Goal: Task Accomplishment & Management: Use online tool/utility

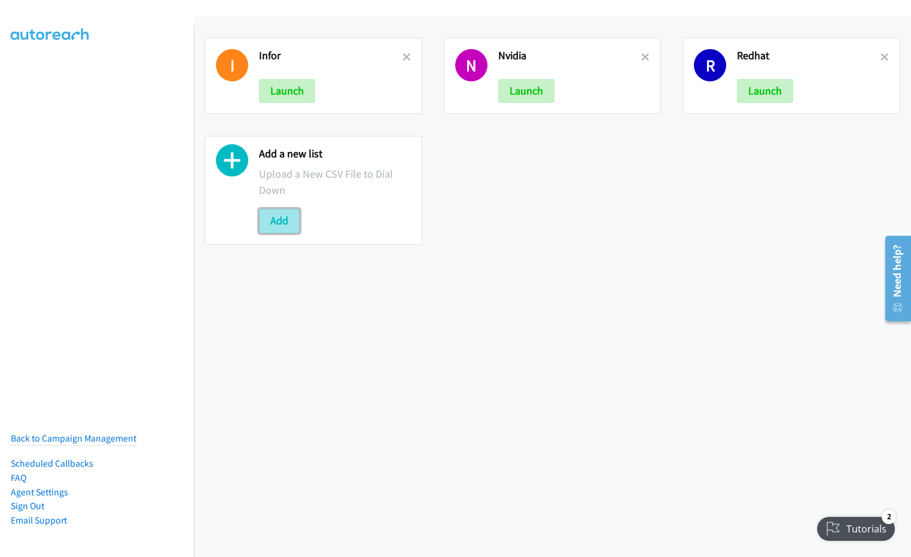
click at [276, 223] on button "Add" at bounding box center [279, 221] width 41 height 24
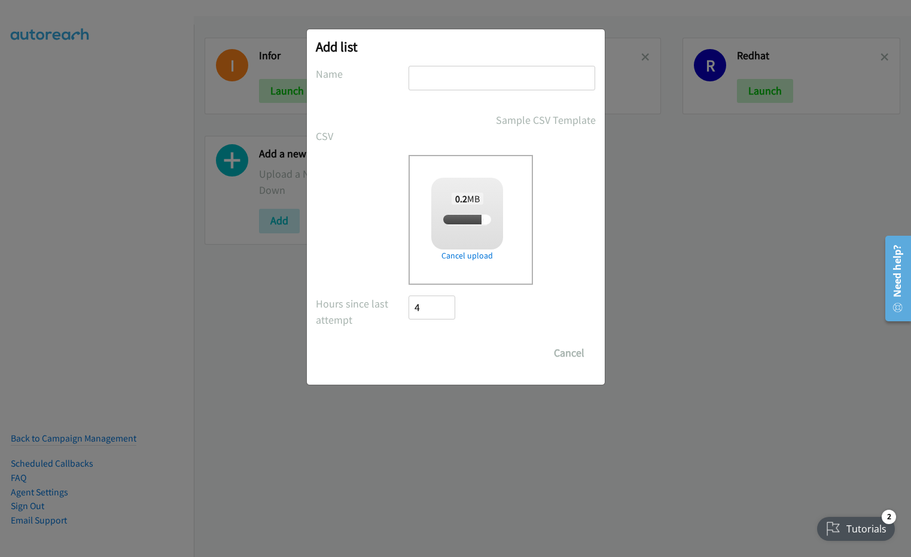
click at [444, 81] on input "text" at bounding box center [502, 78] width 187 height 25
type input "Spli"
checkbox input "true"
click at [409, 341] on input "Save List" at bounding box center [440, 353] width 63 height 24
type input "Split 2\"
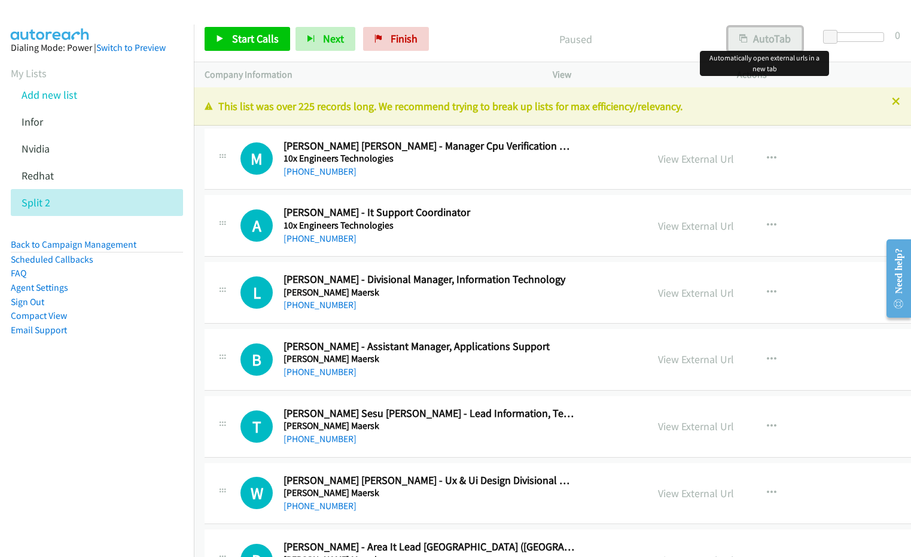
click at [759, 44] on button "AutoTab" at bounding box center [765, 39] width 74 height 24
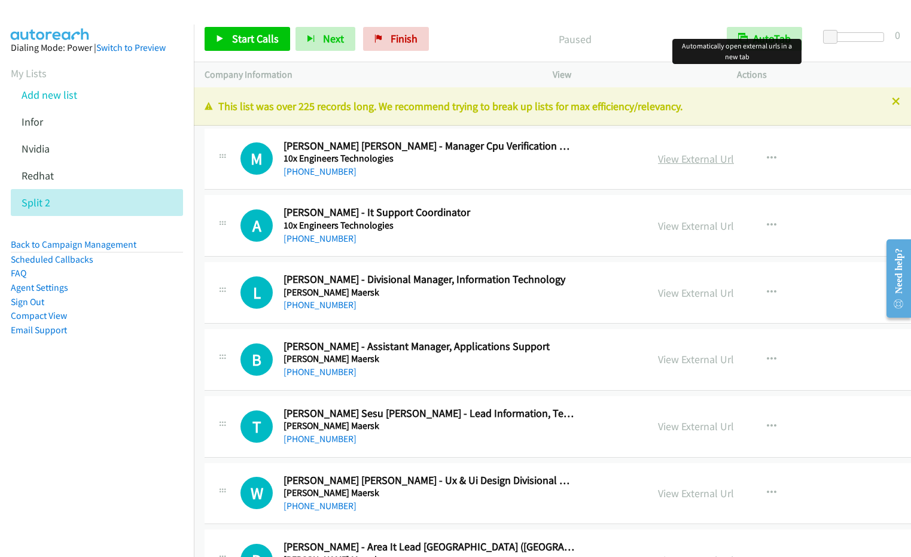
click at [658, 162] on link "View External Url" at bounding box center [696, 159] width 76 height 14
click at [391, 36] on span "Finish" at bounding box center [404, 39] width 27 height 14
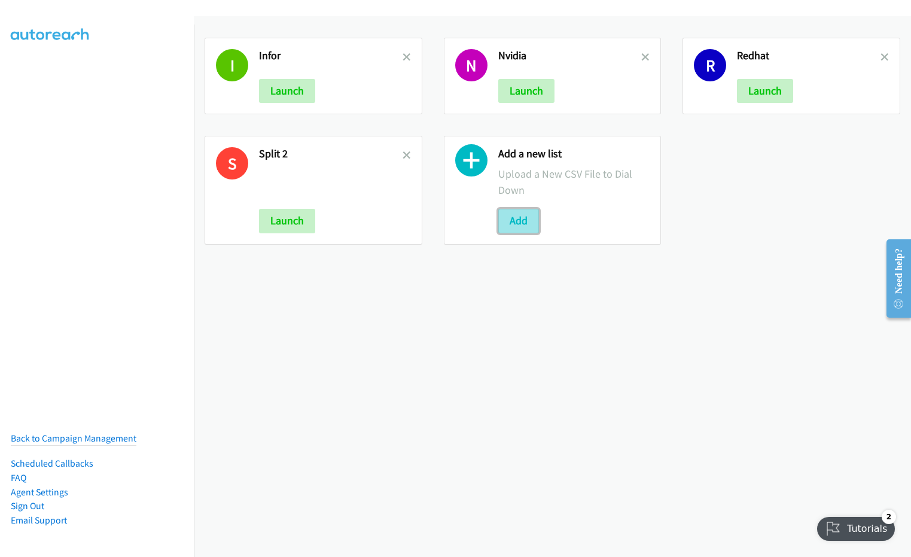
click at [529, 221] on button "Add" at bounding box center [518, 221] width 41 height 24
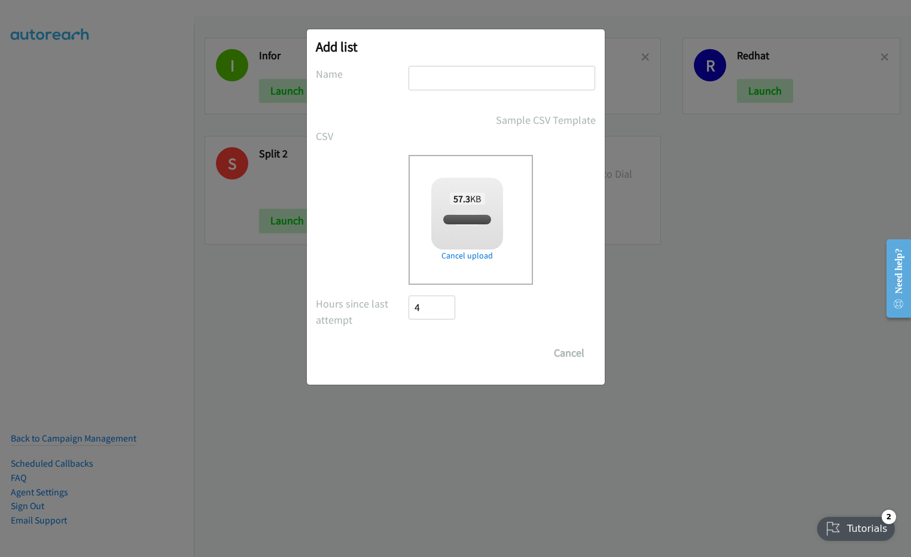
checkbox input "true"
click at [432, 75] on input "text" at bounding box center [502, 78] width 187 height 25
type input "1"
click at [409, 341] on input "Save List" at bounding box center [440, 353] width 63 height 24
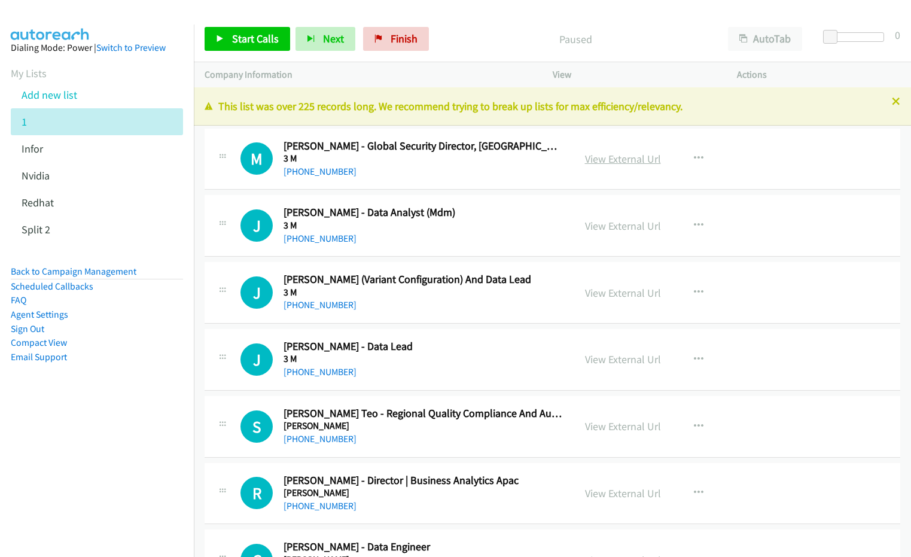
click at [619, 159] on link "View External Url" at bounding box center [623, 159] width 76 height 14
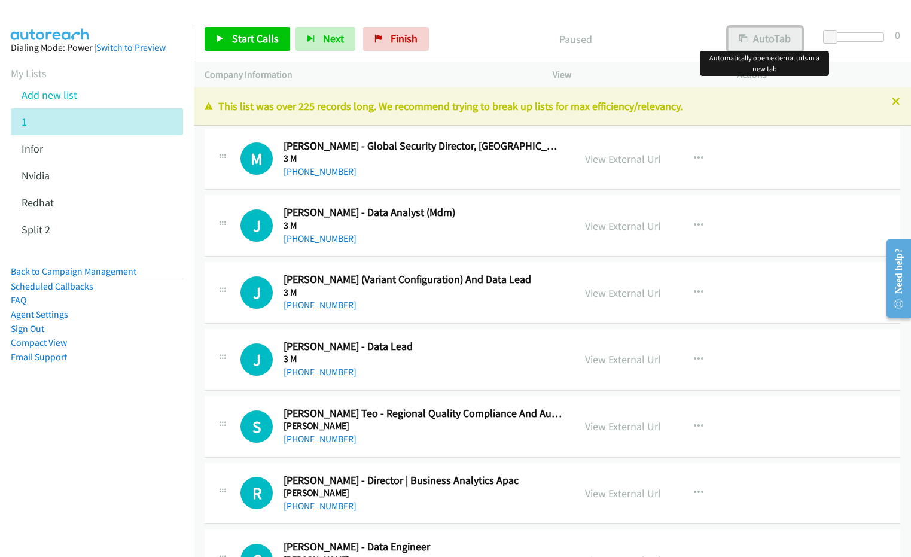
click at [767, 45] on button "AutoTab" at bounding box center [765, 39] width 74 height 24
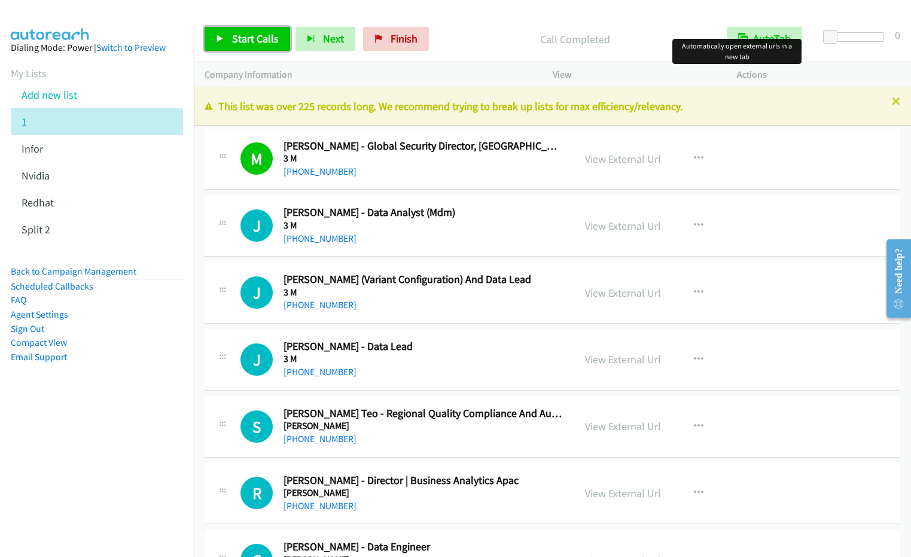
click at [255, 42] on span "Start Calls" at bounding box center [255, 39] width 47 height 14
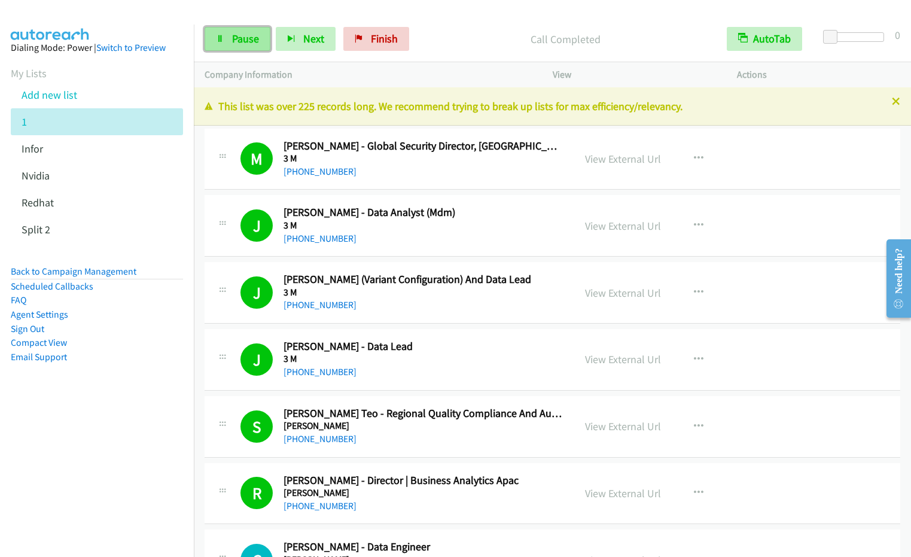
click at [237, 36] on span "Pause" at bounding box center [245, 39] width 27 height 14
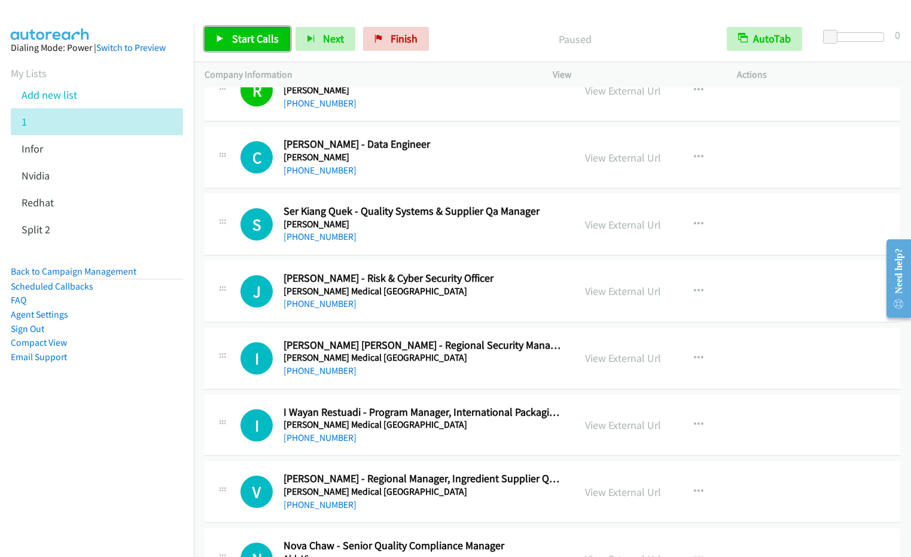
click at [229, 37] on link "Start Calls" at bounding box center [248, 39] width 86 height 24
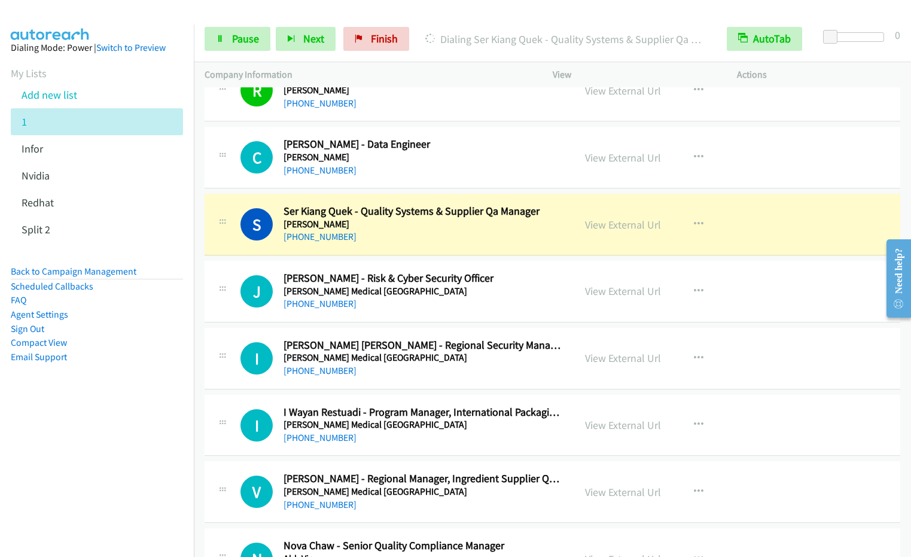
click at [123, 443] on nav "Dialing Mode: Power | Switch to Preview My Lists Add new list 1 Infor [GEOGRAPH…" at bounding box center [97, 303] width 194 height 557
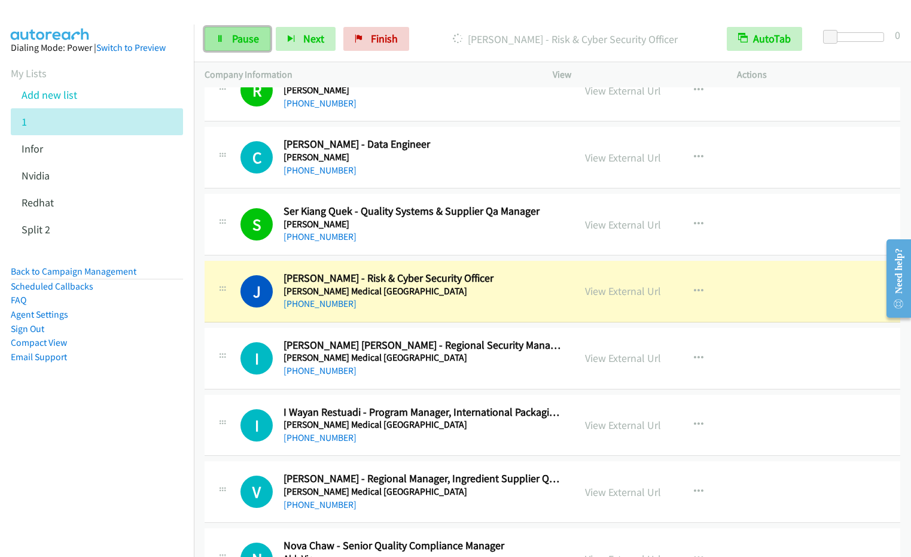
click at [254, 44] on span "Pause" at bounding box center [245, 39] width 27 height 14
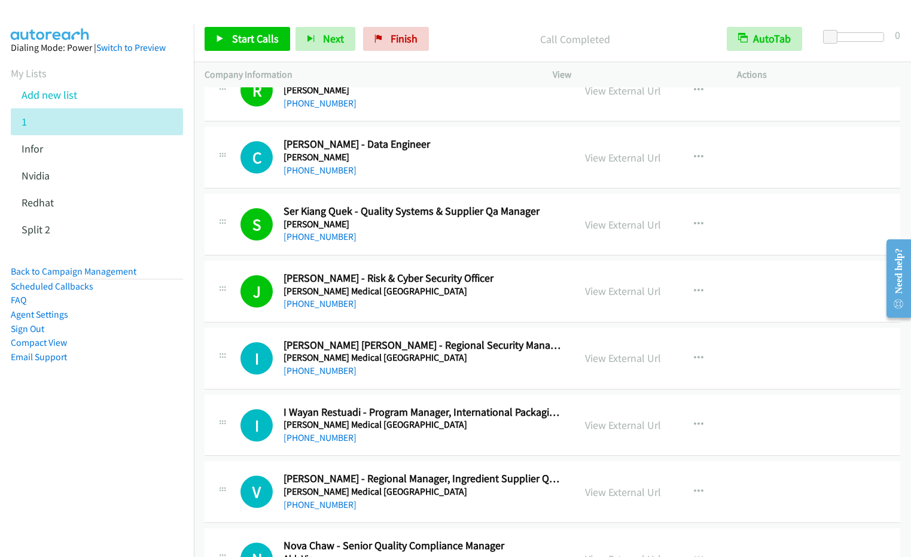
drag, startPoint x: 623, startPoint y: 157, endPoint x: 595, endPoint y: 3, distance: 156.8
click at [605, 156] on link "View External Url" at bounding box center [623, 158] width 76 height 14
click at [232, 42] on span "Start Calls" at bounding box center [255, 39] width 47 height 14
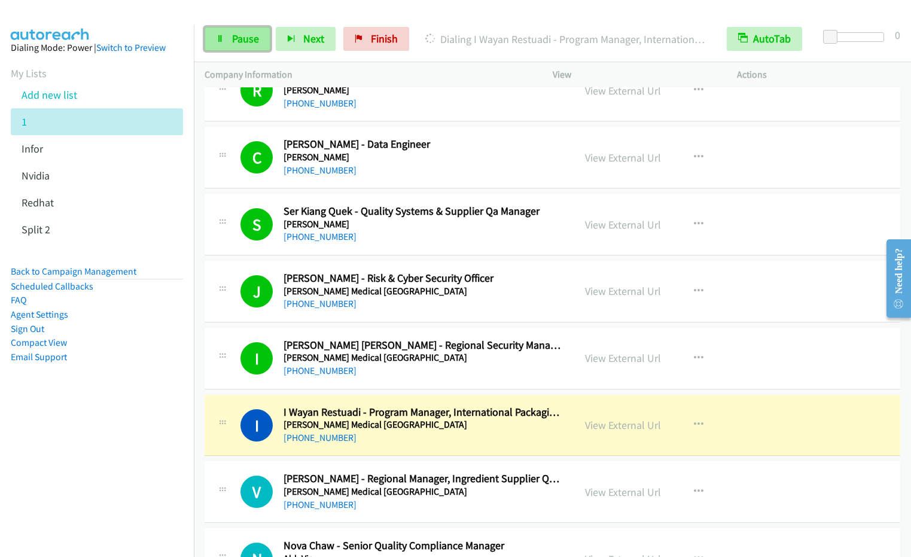
click at [236, 38] on span "Pause" at bounding box center [245, 39] width 27 height 14
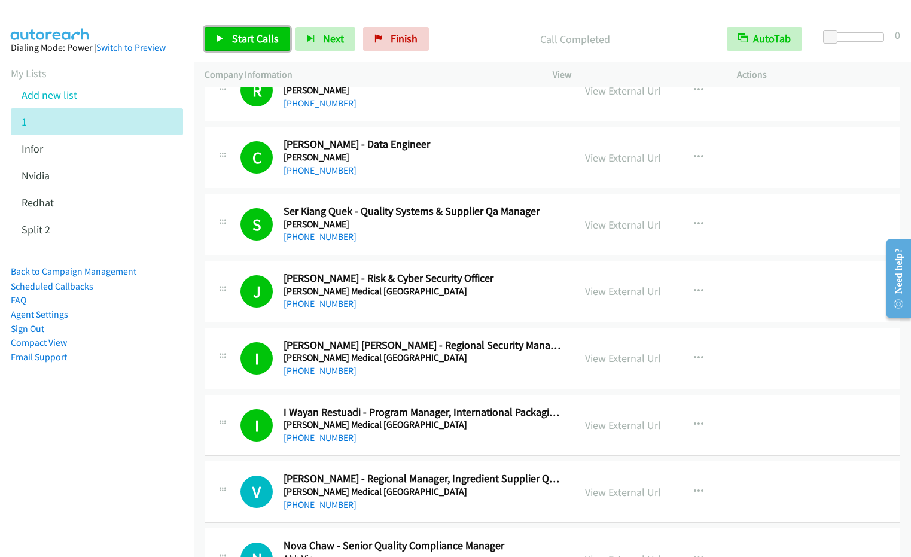
click at [250, 32] on span "Start Calls" at bounding box center [255, 39] width 47 height 14
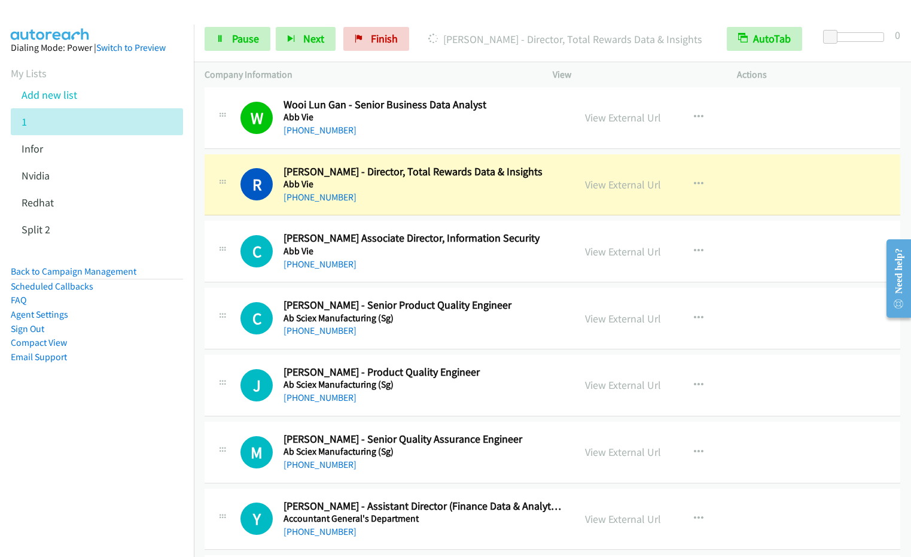
scroll to position [1070, 0]
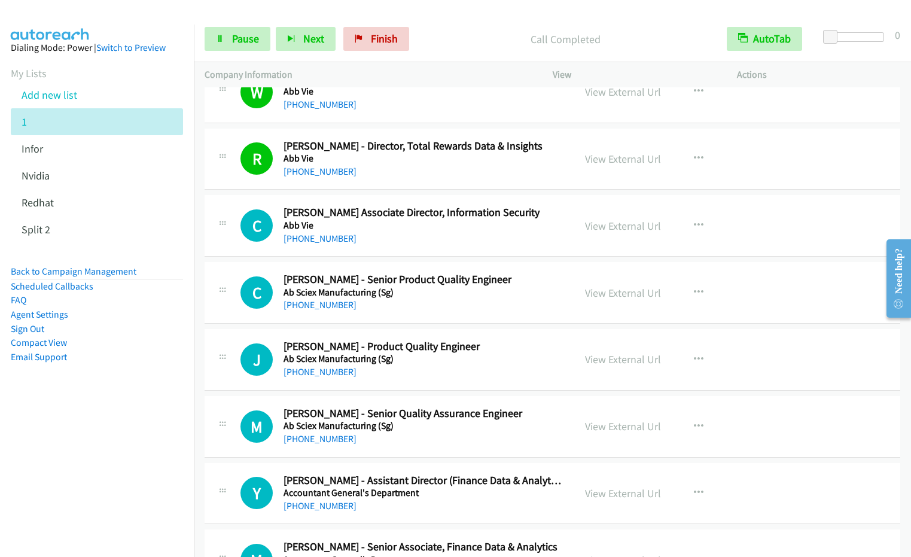
click at [35, 438] on nav "Dialing Mode: Power | Switch to Preview My Lists Add new list 1 Infor [GEOGRAPH…" at bounding box center [97, 303] width 194 height 557
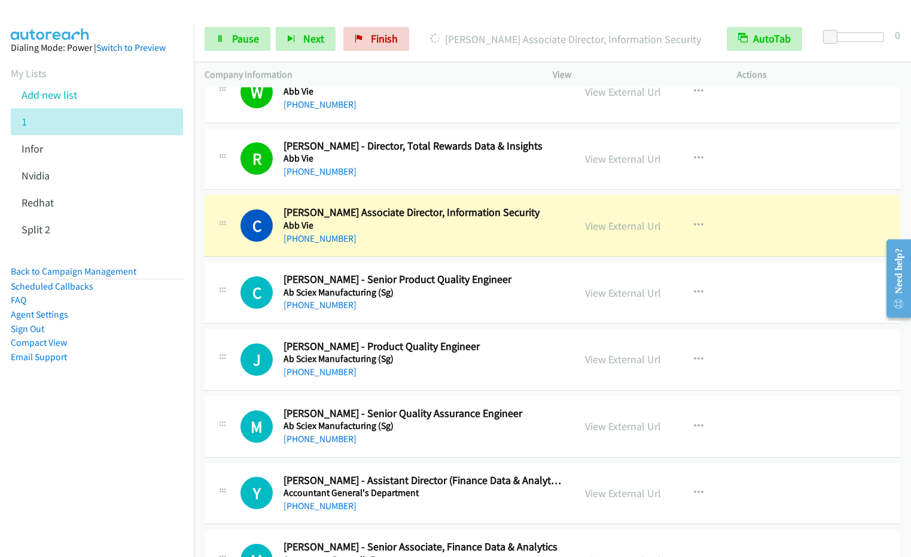
click at [123, 438] on nav "Dialing Mode: Power | Switch to Preview My Lists Add new list 1 Infor [GEOGRAPH…" at bounding box center [97, 303] width 194 height 557
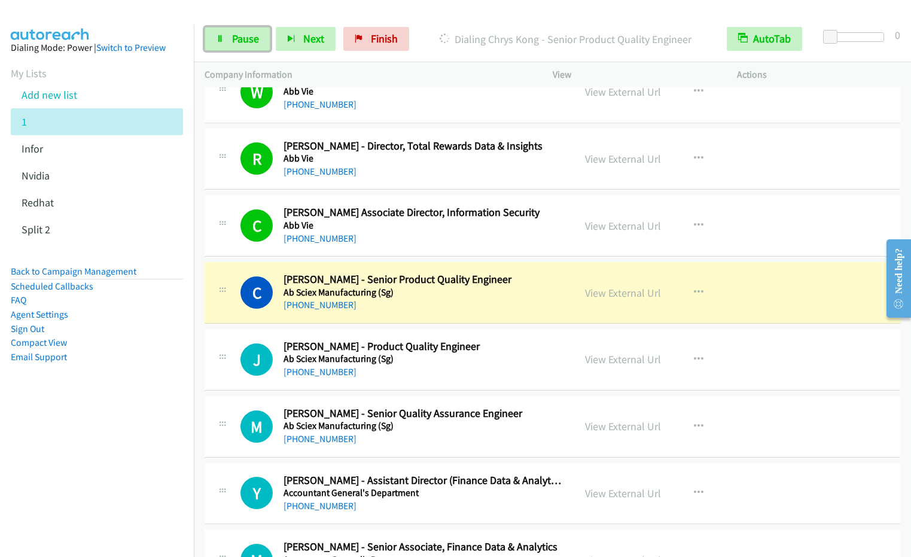
drag, startPoint x: 239, startPoint y: 36, endPoint x: 301, endPoint y: 22, distance: 64.4
click at [239, 36] on span "Pause" at bounding box center [245, 39] width 27 height 14
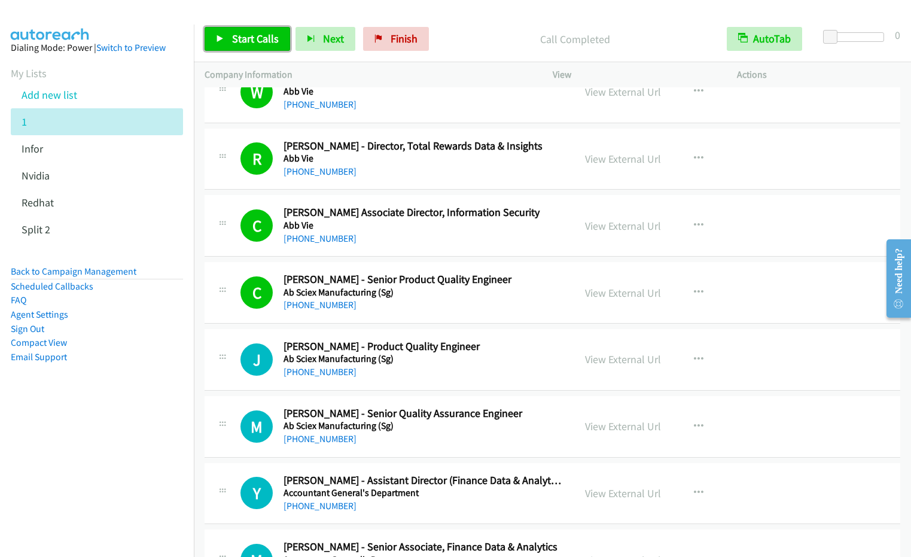
drag, startPoint x: 235, startPoint y: 36, endPoint x: 242, endPoint y: 44, distance: 9.7
click at [235, 38] on span "Start Calls" at bounding box center [255, 39] width 47 height 14
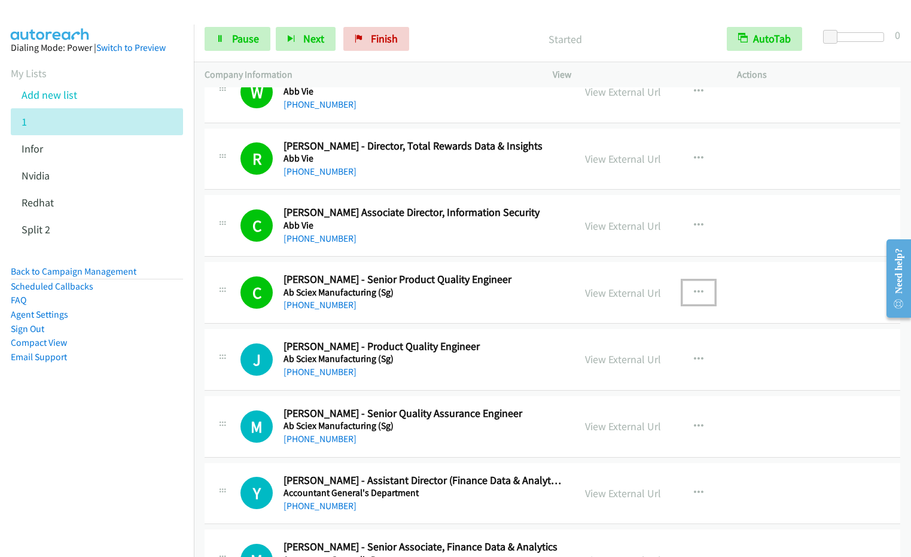
drag, startPoint x: 694, startPoint y: 291, endPoint x: 703, endPoint y: 304, distance: 16.3
click at [694, 291] on icon "button" at bounding box center [699, 293] width 10 height 10
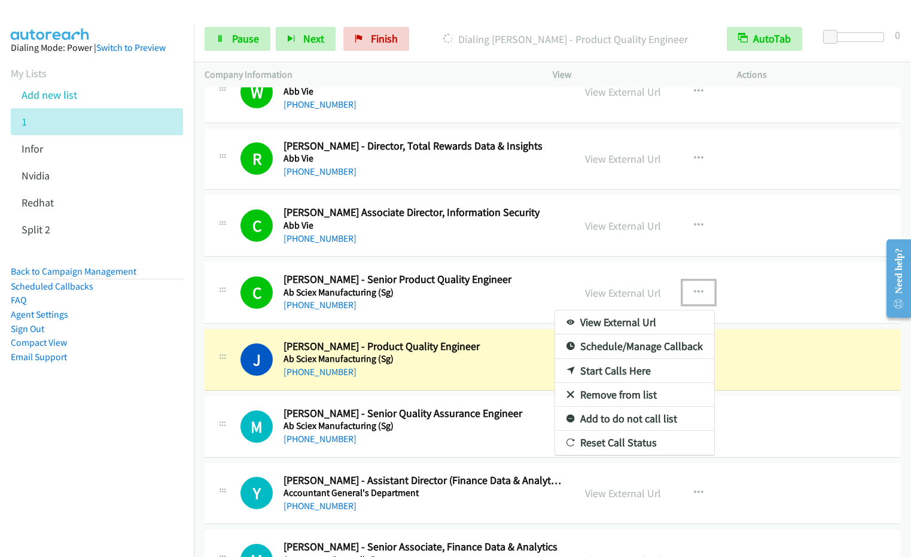
click at [632, 391] on link "Remove from list" at bounding box center [634, 395] width 159 height 24
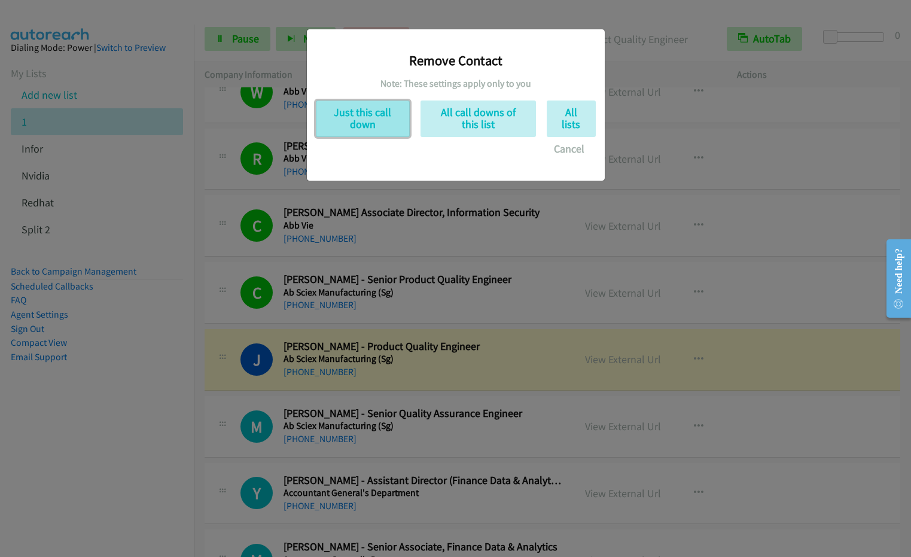
click at [390, 124] on button "Just this call down" at bounding box center [363, 118] width 94 height 36
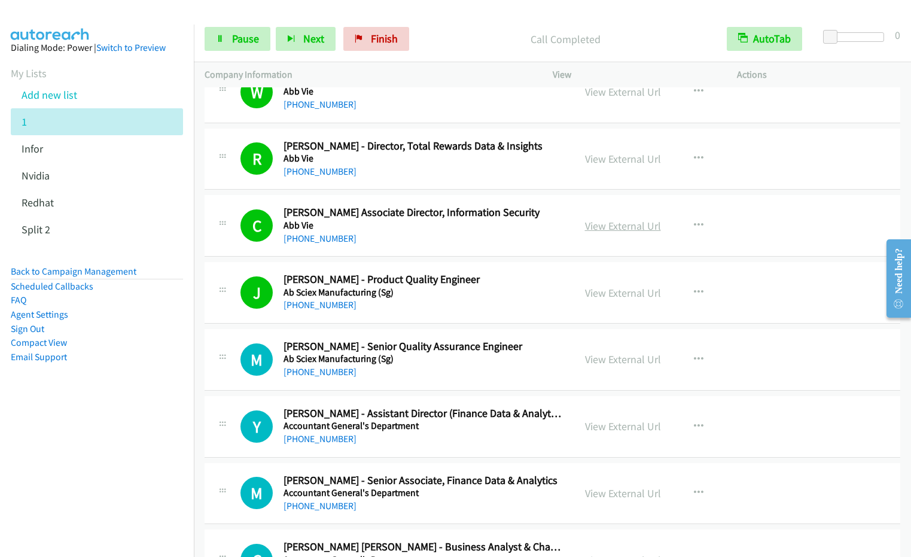
drag, startPoint x: 635, startPoint y: 292, endPoint x: 647, endPoint y: 230, distance: 62.7
click at [635, 292] on link "View External Url" at bounding box center [623, 293] width 76 height 14
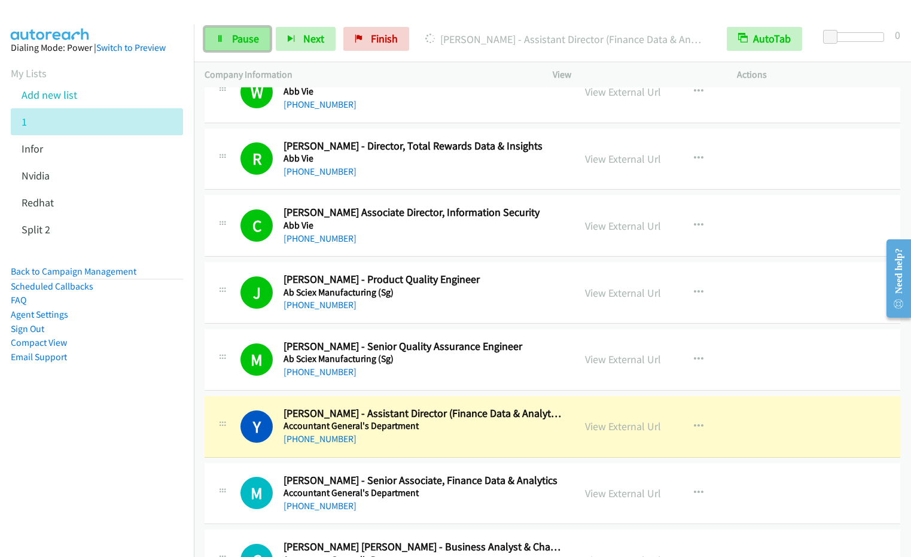
click at [247, 35] on span "Pause" at bounding box center [245, 39] width 27 height 14
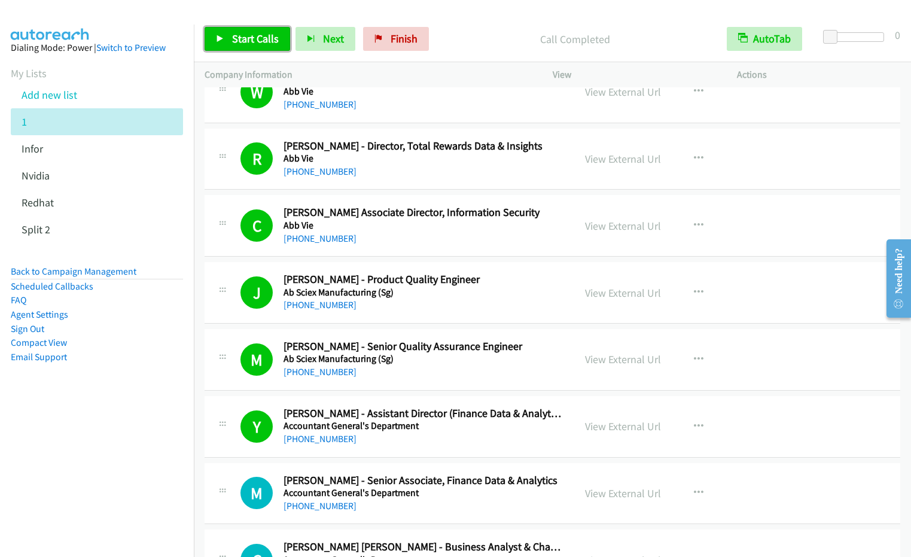
click at [255, 45] on span "Start Calls" at bounding box center [255, 39] width 47 height 14
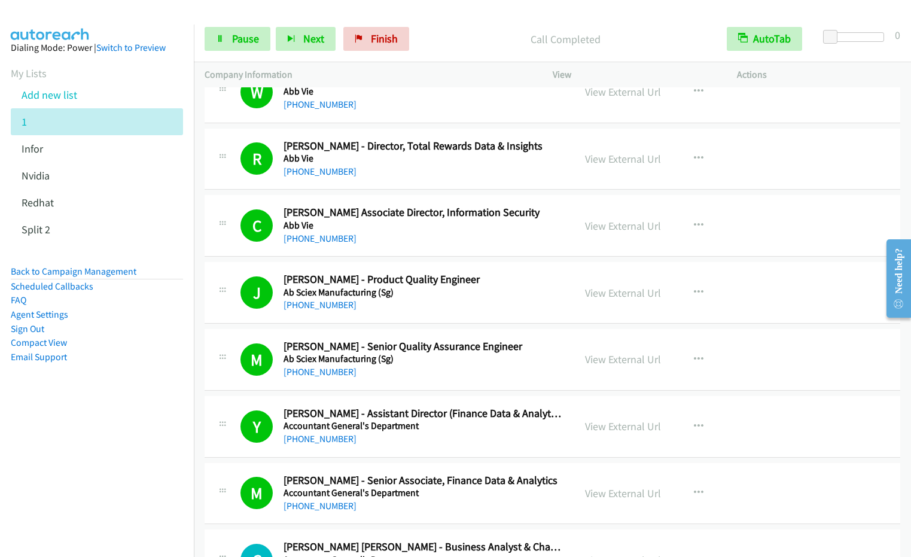
scroll to position [1473, 0]
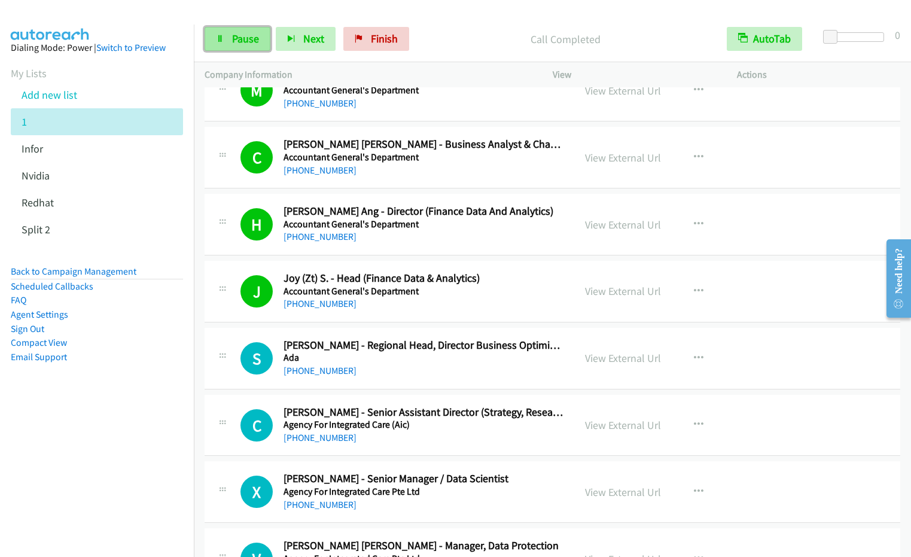
click at [248, 39] on span "Pause" at bounding box center [245, 39] width 27 height 14
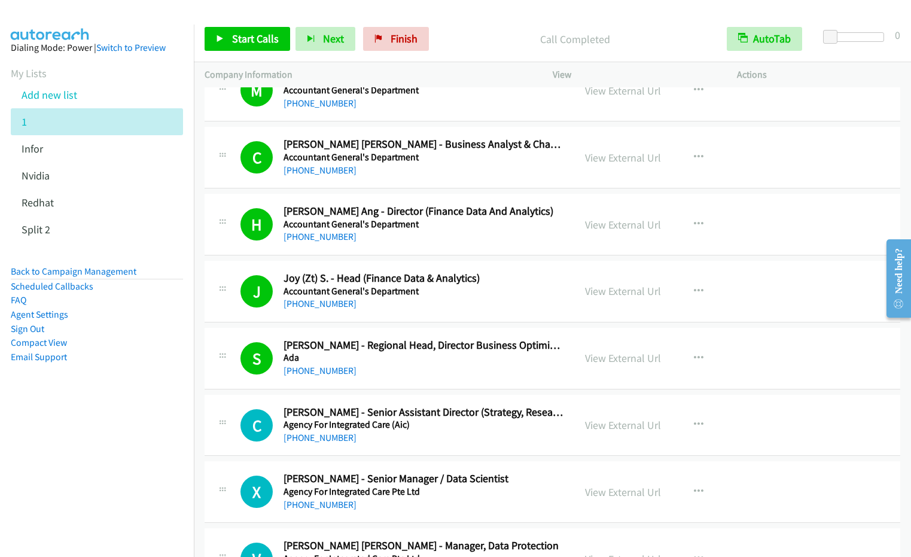
click at [512, 31] on p "Call Completed" at bounding box center [575, 39] width 260 height 16
click at [259, 39] on span "Start Calls" at bounding box center [255, 39] width 47 height 14
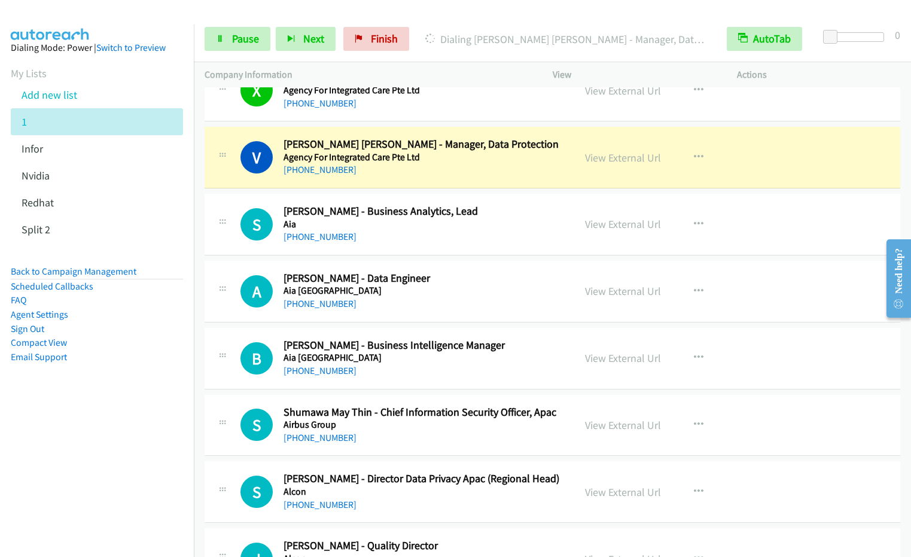
scroll to position [1875, 0]
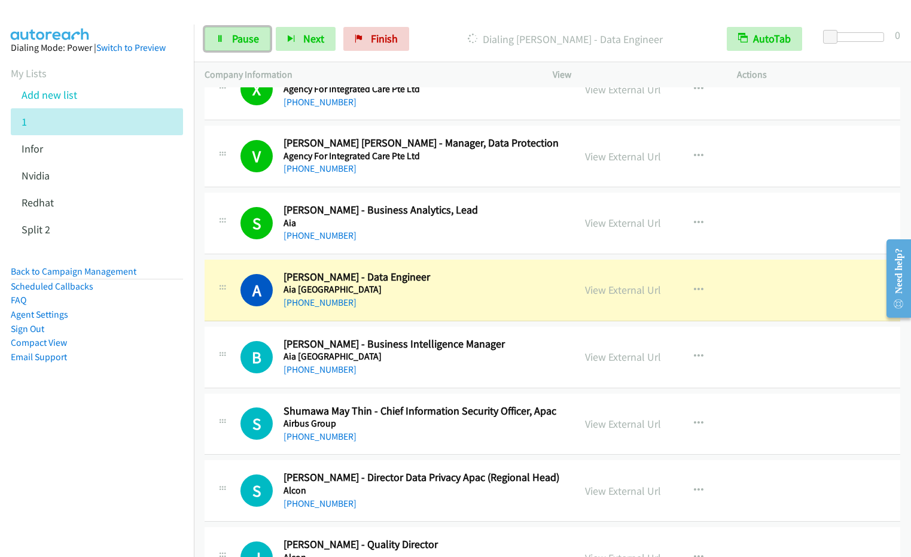
drag, startPoint x: 240, startPoint y: 37, endPoint x: 378, endPoint y: 5, distance: 141.3
click at [241, 36] on span "Pause" at bounding box center [245, 39] width 27 height 14
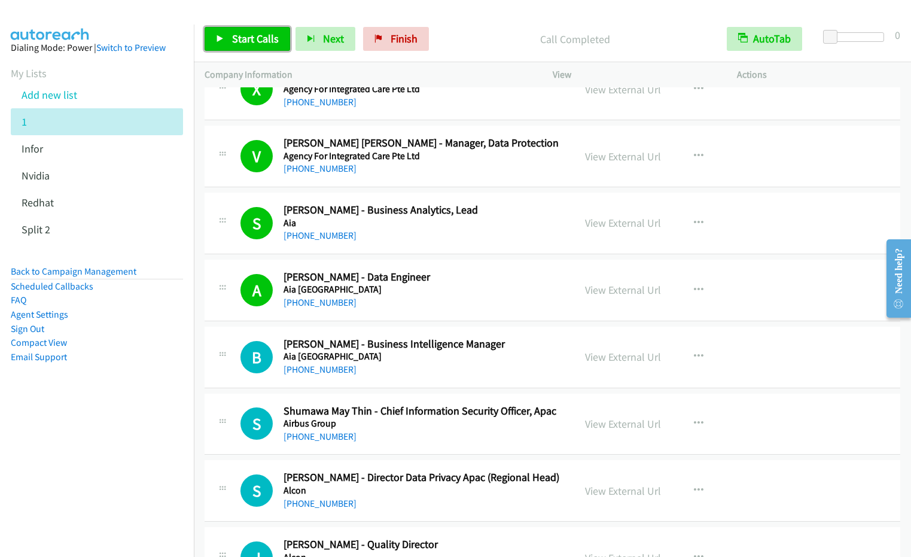
click at [234, 41] on span "Start Calls" at bounding box center [255, 39] width 47 height 14
click at [695, 287] on icon "button" at bounding box center [699, 290] width 10 height 10
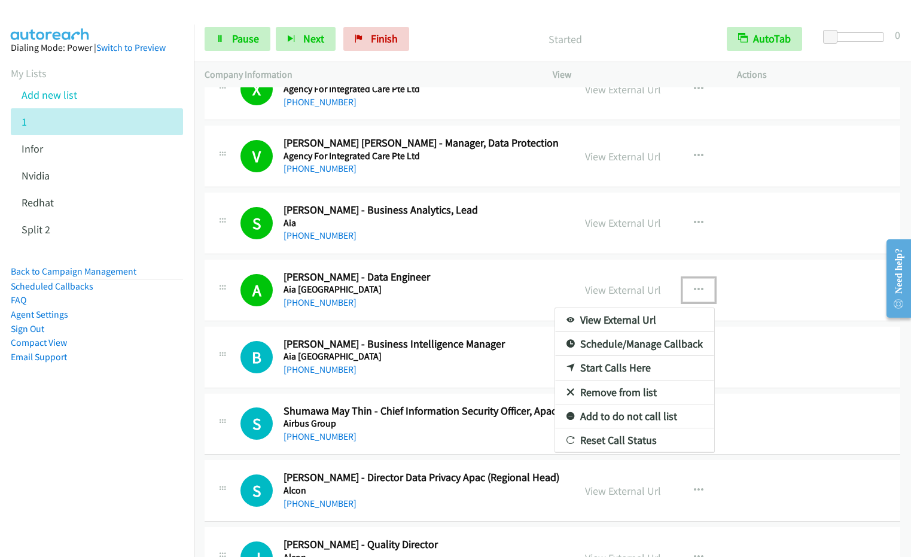
click at [632, 396] on link "Remove from list" at bounding box center [634, 392] width 159 height 24
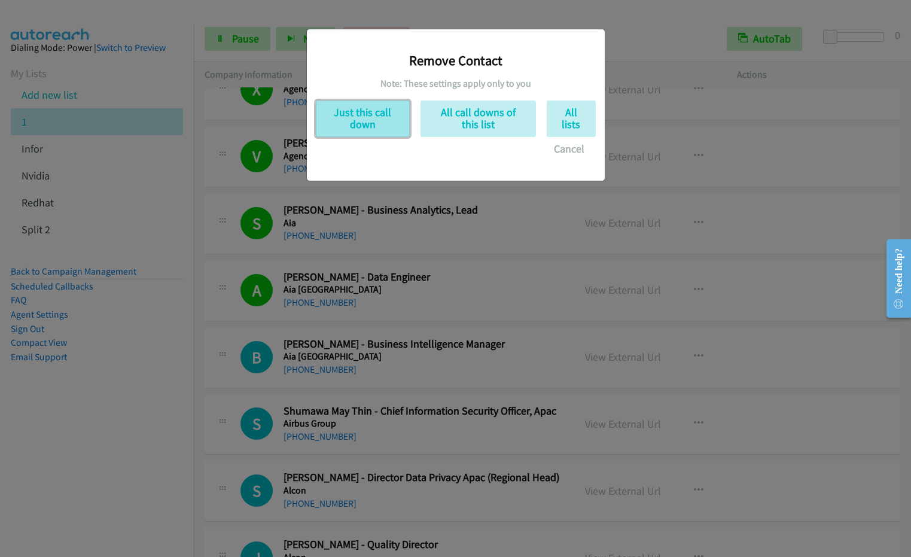
click at [361, 127] on button "Just this call down" at bounding box center [363, 118] width 94 height 36
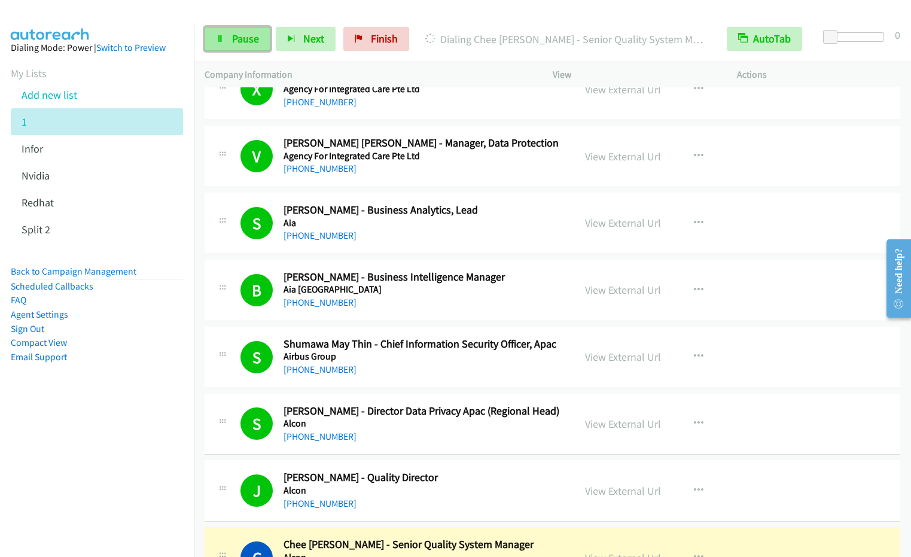
click at [233, 38] on span "Pause" at bounding box center [245, 39] width 27 height 14
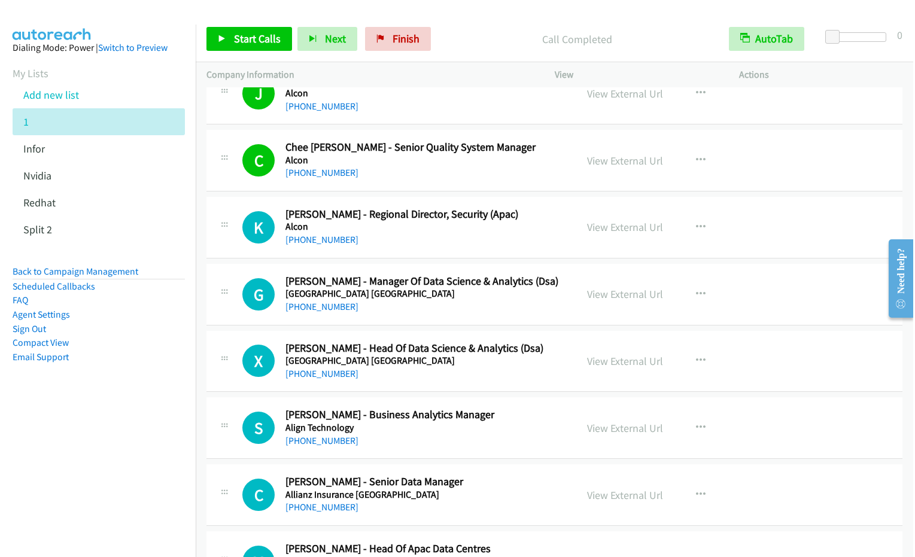
scroll to position [2278, 0]
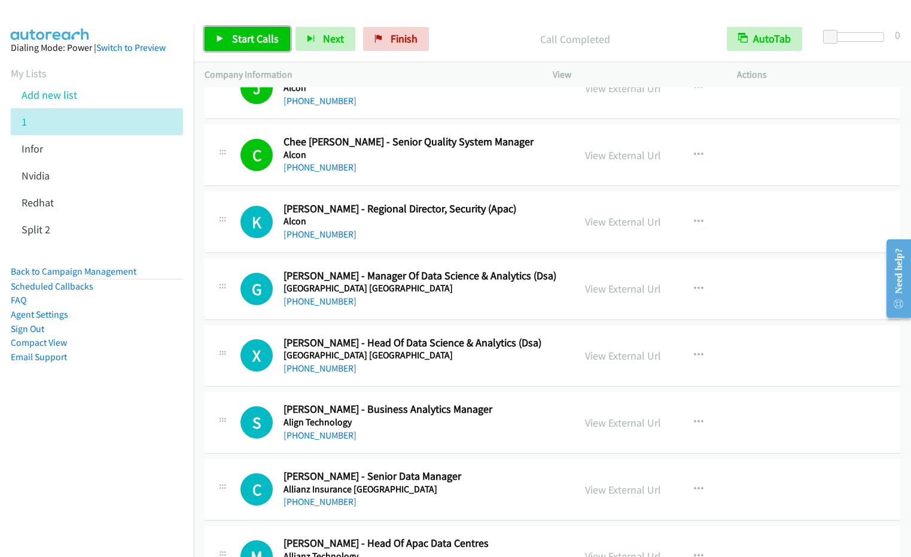
click at [238, 34] on span "Start Calls" at bounding box center [255, 39] width 47 height 14
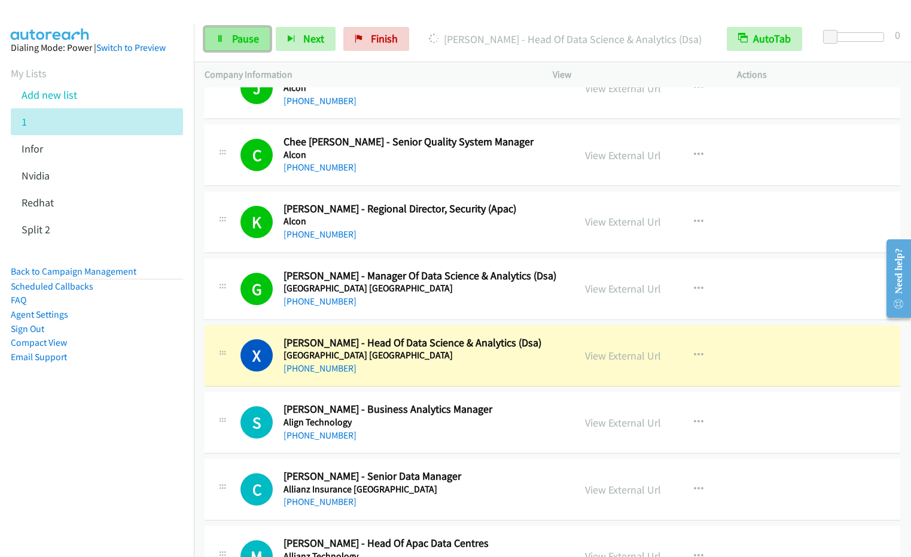
click at [234, 38] on span "Pause" at bounding box center [245, 39] width 27 height 14
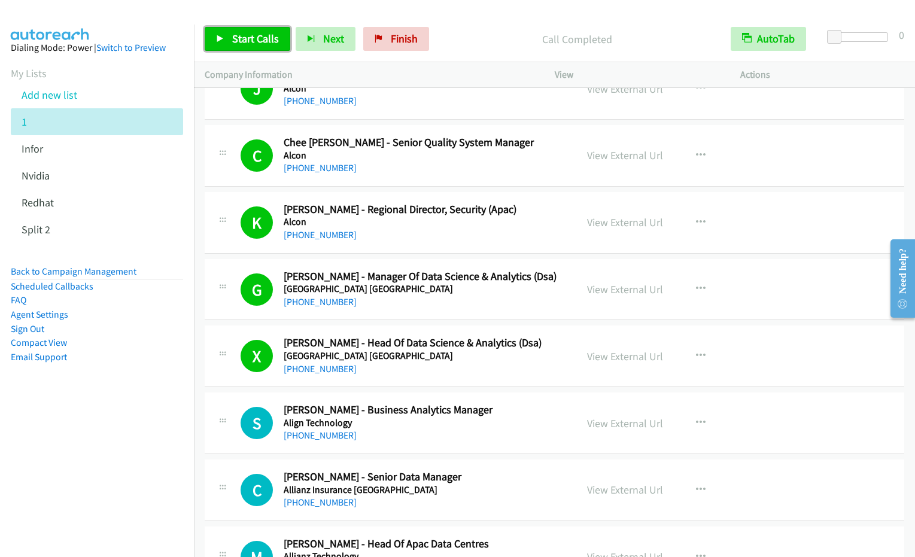
click at [252, 39] on span "Start Calls" at bounding box center [255, 39] width 47 height 14
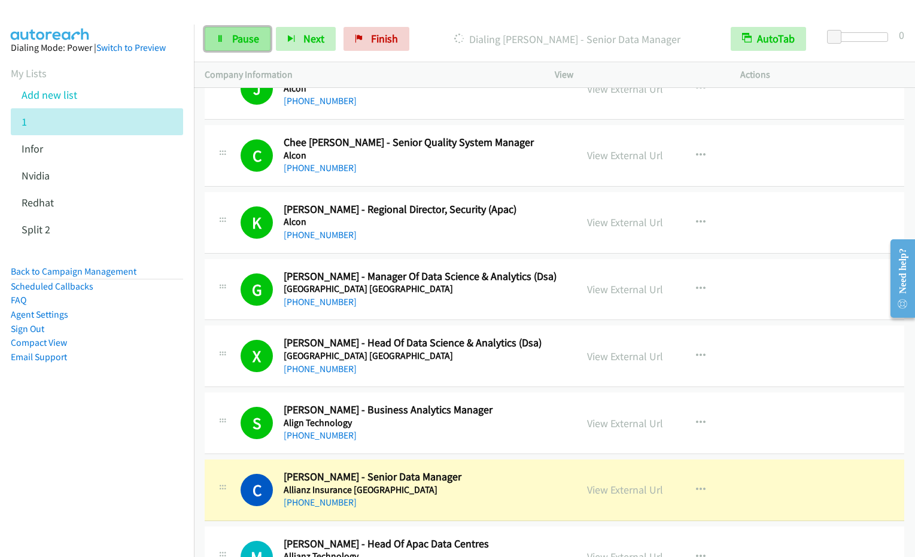
click at [239, 39] on span "Pause" at bounding box center [245, 39] width 27 height 14
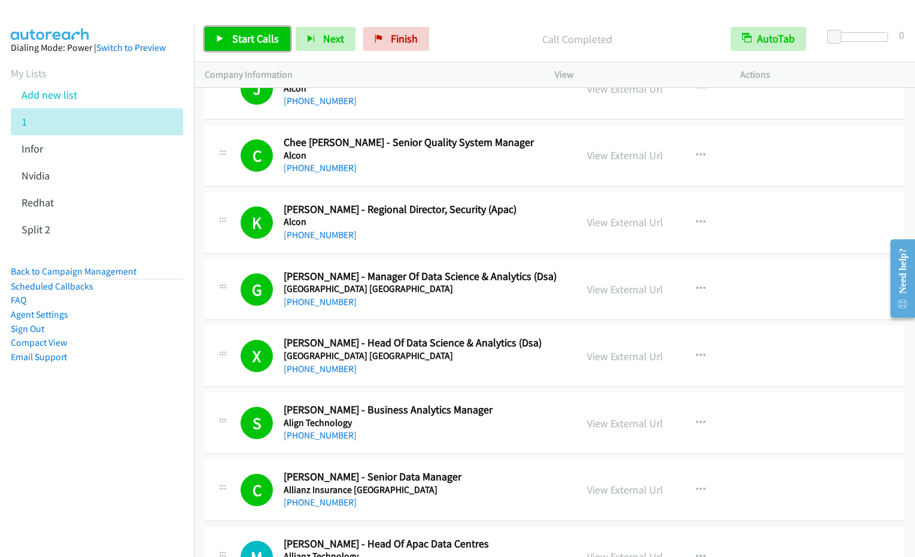
drag, startPoint x: 230, startPoint y: 42, endPoint x: 282, endPoint y: 54, distance: 54.0
click at [230, 42] on link "Start Calls" at bounding box center [248, 39] width 86 height 24
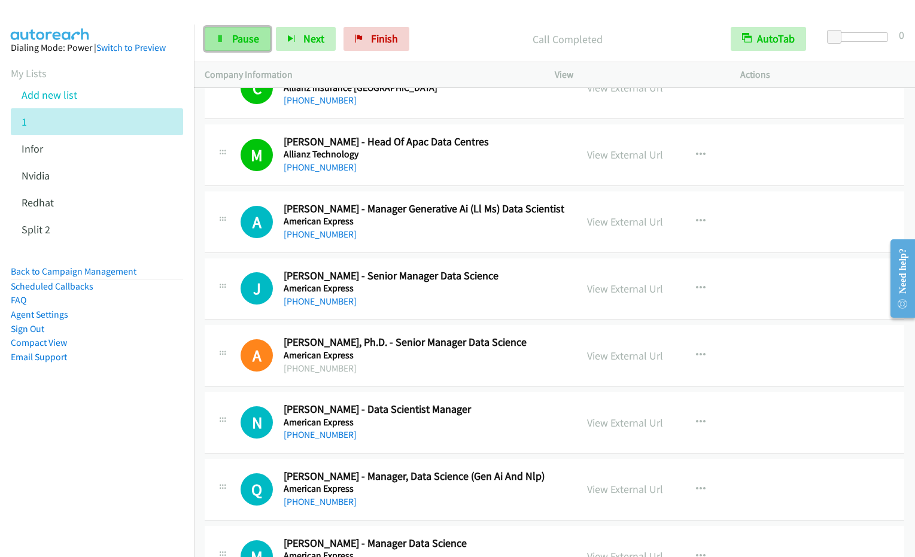
click at [246, 33] on span "Pause" at bounding box center [245, 39] width 27 height 14
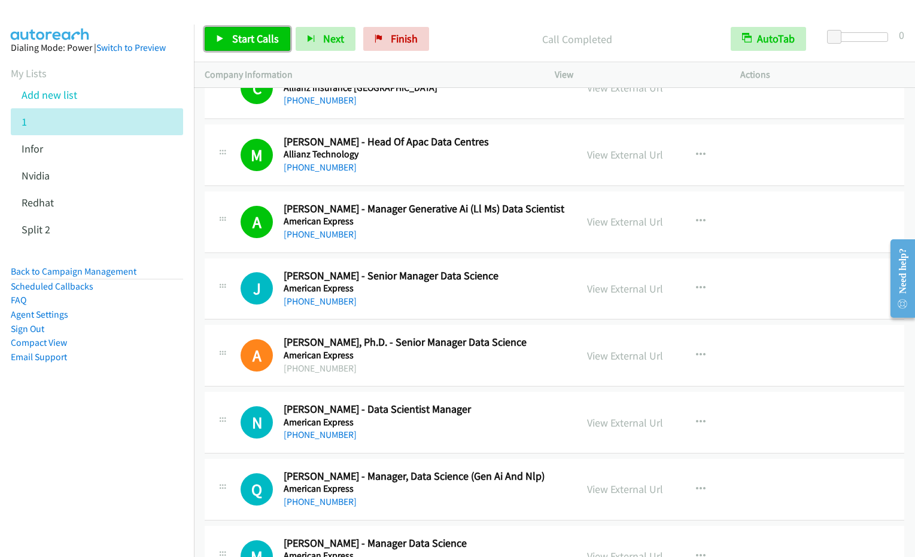
click at [258, 42] on span "Start Calls" at bounding box center [255, 39] width 47 height 14
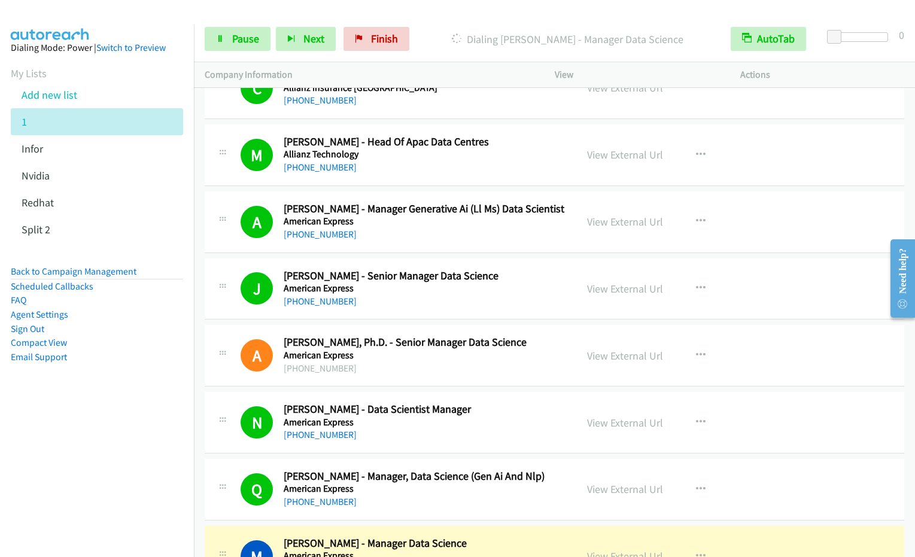
scroll to position [3082, 0]
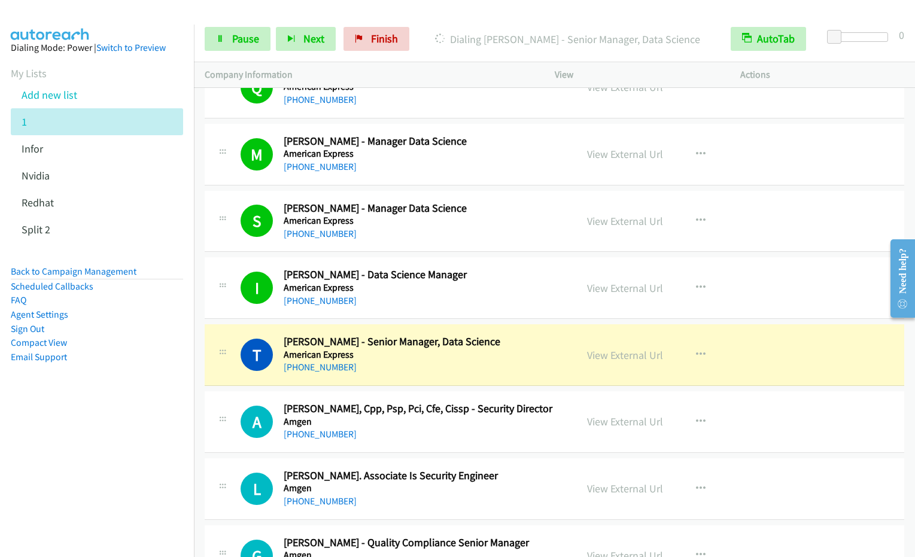
click at [142, 476] on nav "Dialing Mode: Power | Switch to Preview My Lists Add new list 1 Infor [GEOGRAPH…" at bounding box center [97, 303] width 194 height 557
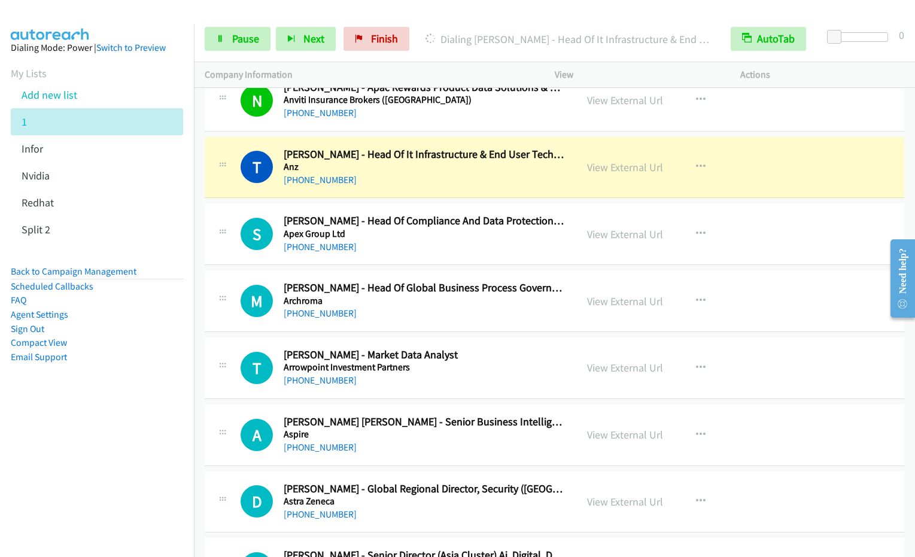
scroll to position [3942, 0]
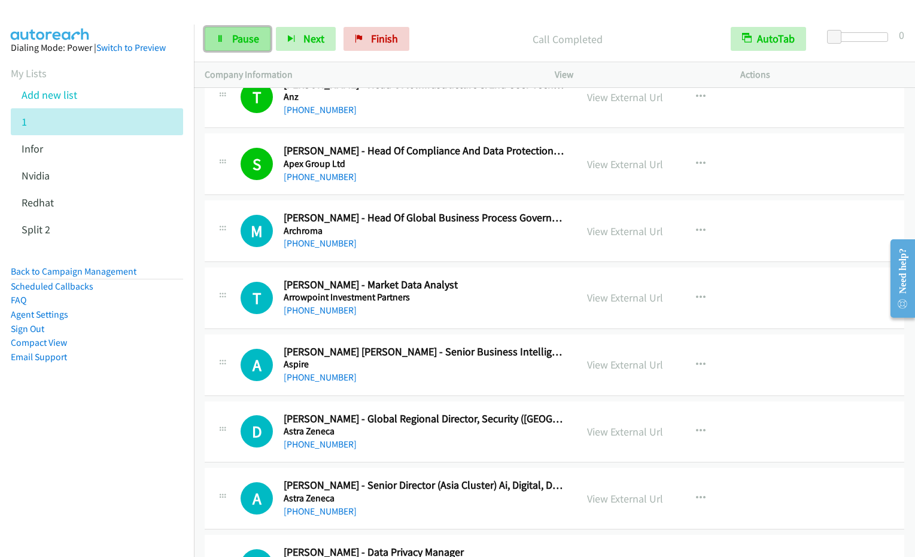
click at [234, 44] on span "Pause" at bounding box center [245, 39] width 27 height 14
click at [246, 39] on span "Start Calls" at bounding box center [255, 39] width 47 height 14
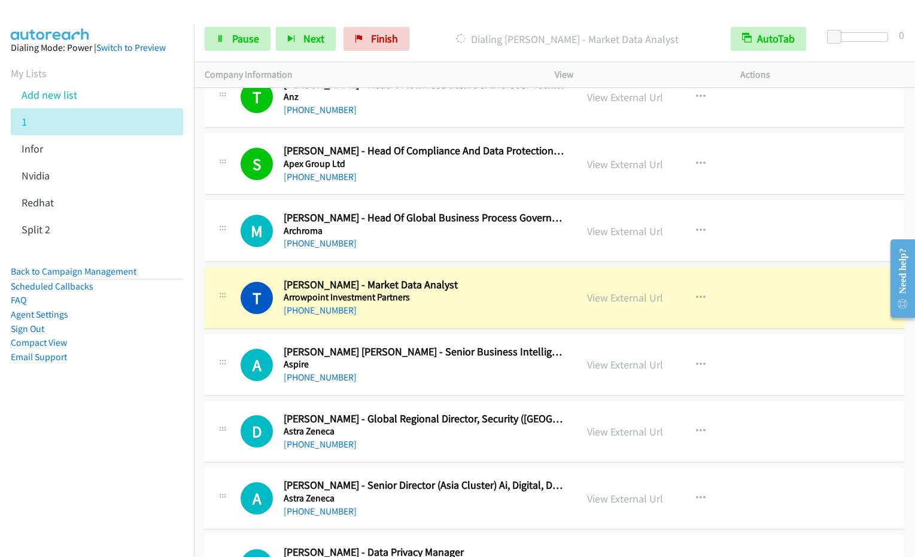
click at [63, 470] on nav "Dialing Mode: Power | Switch to Preview My Lists Add new list 1 Infor [GEOGRAPH…" at bounding box center [97, 303] width 194 height 557
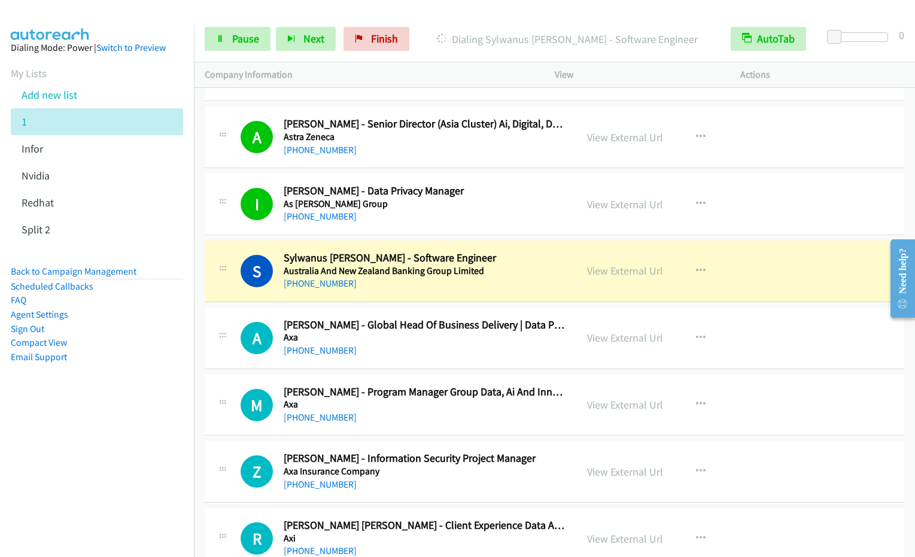
scroll to position [4290, 0]
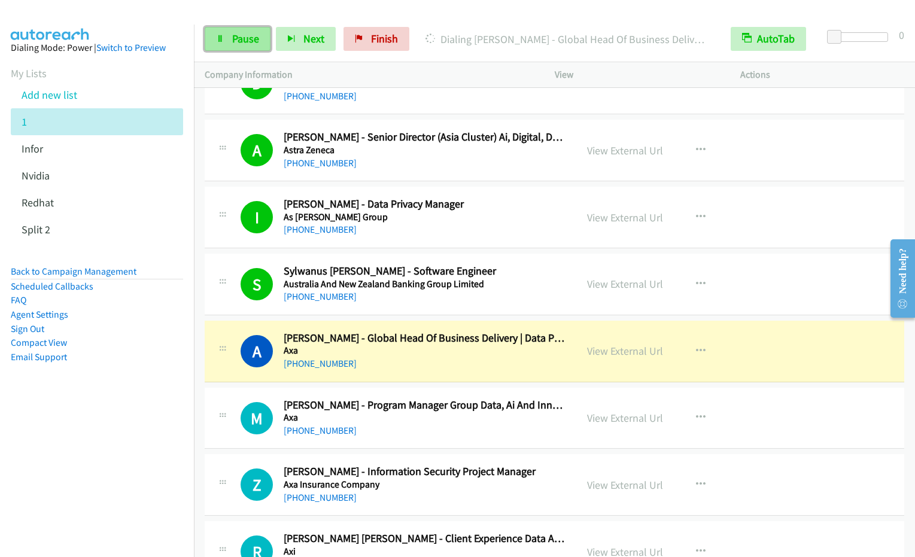
drag, startPoint x: 243, startPoint y: 45, endPoint x: 247, endPoint y: 39, distance: 7.8
click at [243, 45] on link "Pause" at bounding box center [238, 39] width 66 height 24
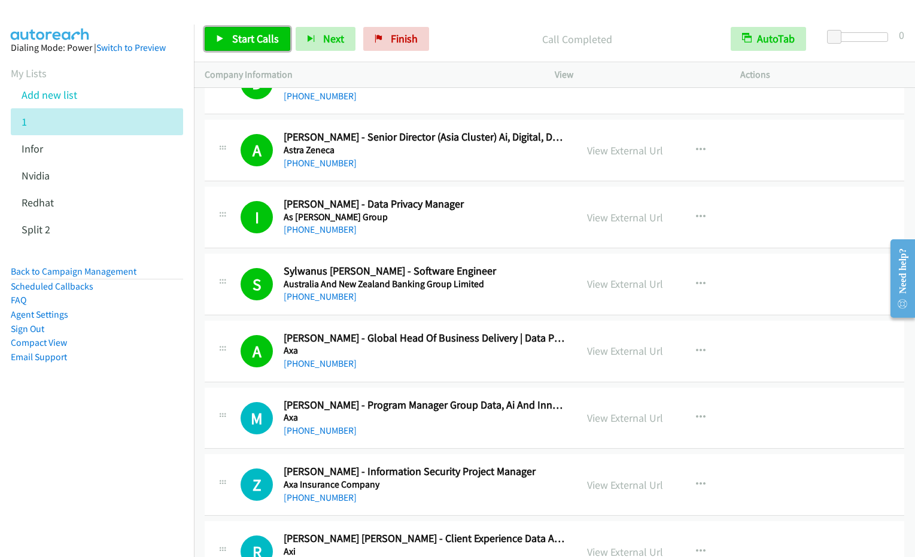
click at [249, 43] on span "Start Calls" at bounding box center [255, 39] width 47 height 14
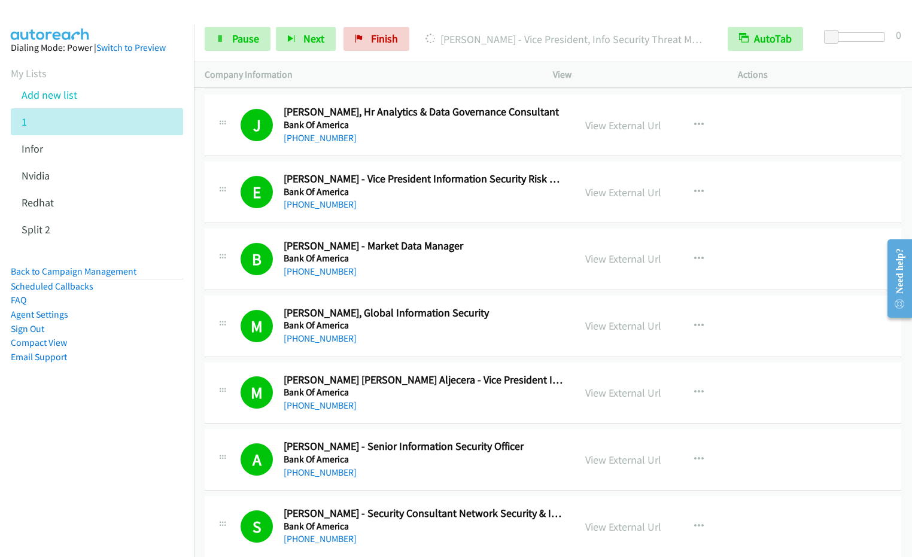
scroll to position [5453, 0]
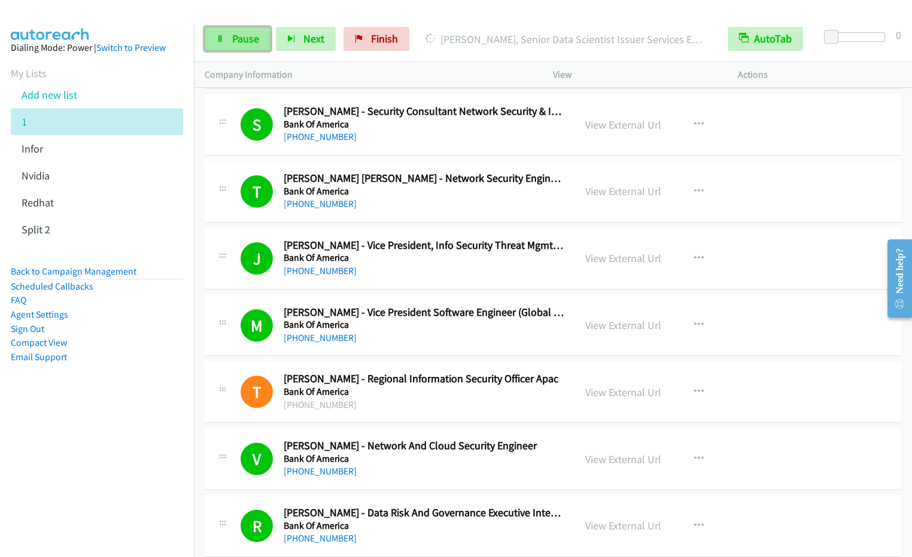
click at [236, 33] on span "Pause" at bounding box center [245, 39] width 27 height 14
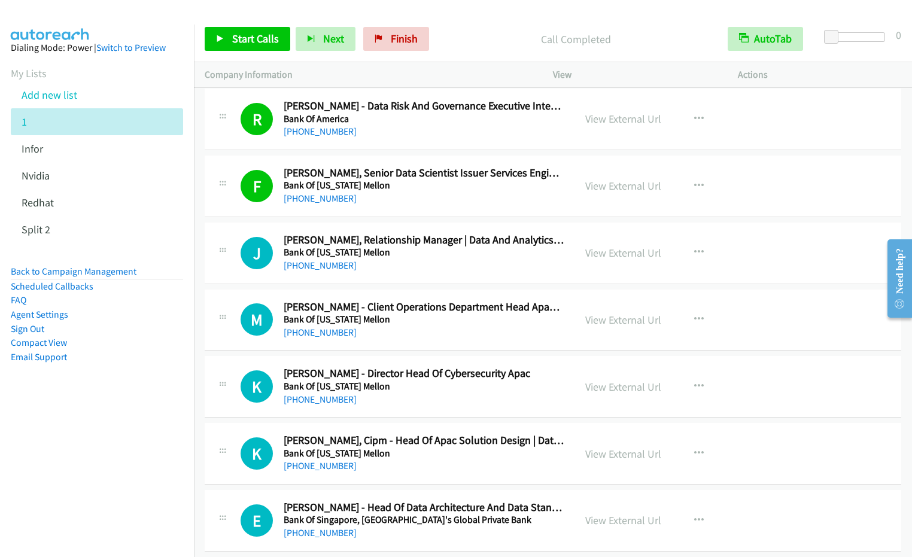
scroll to position [5866, 0]
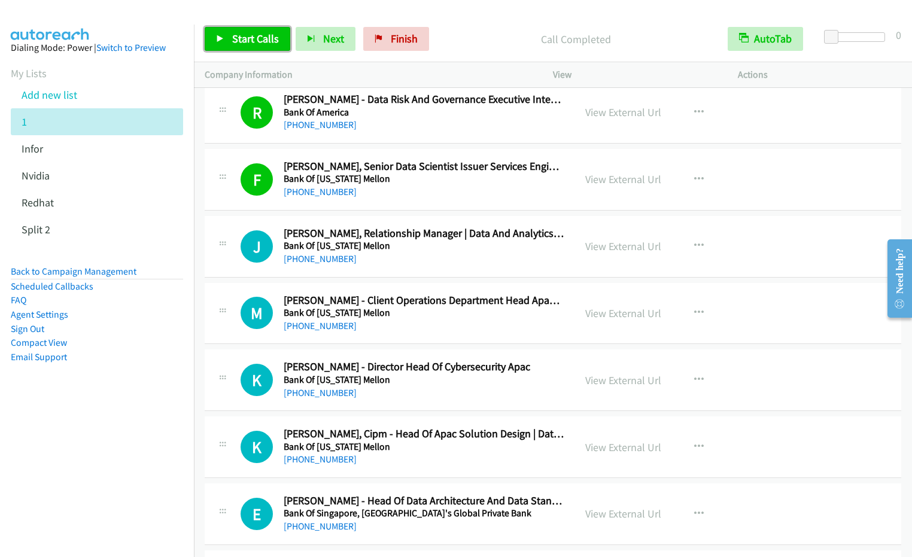
click at [225, 33] on link "Start Calls" at bounding box center [248, 39] width 86 height 24
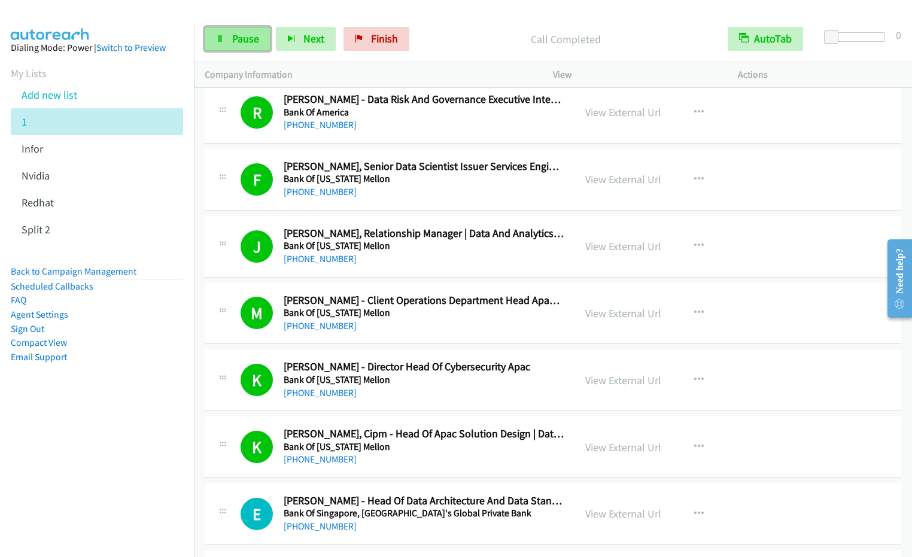
click at [227, 36] on link "Pause" at bounding box center [238, 39] width 66 height 24
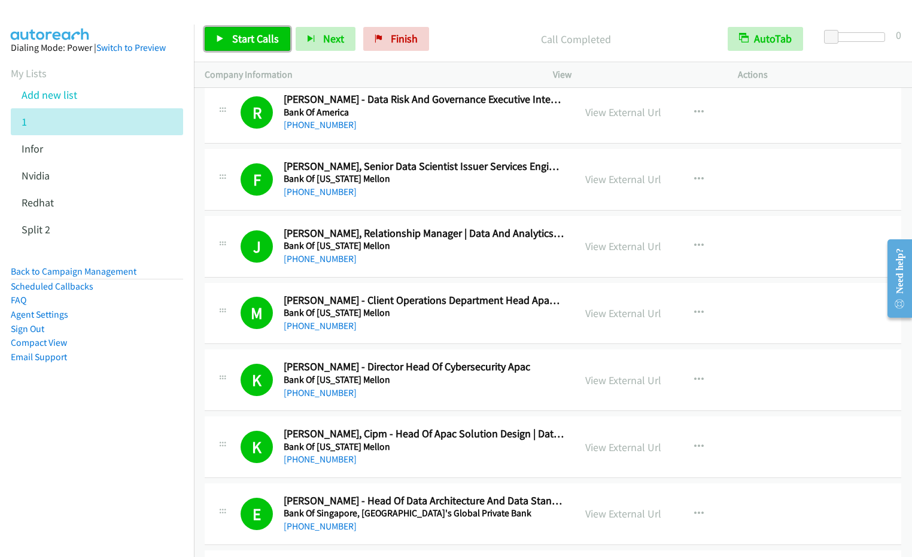
click at [238, 36] on span "Start Calls" at bounding box center [255, 39] width 47 height 14
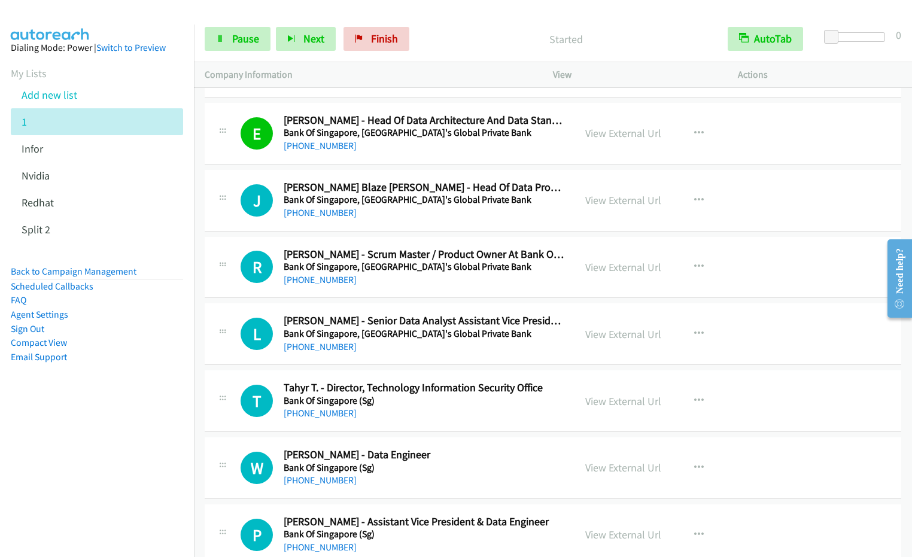
scroll to position [6270, 0]
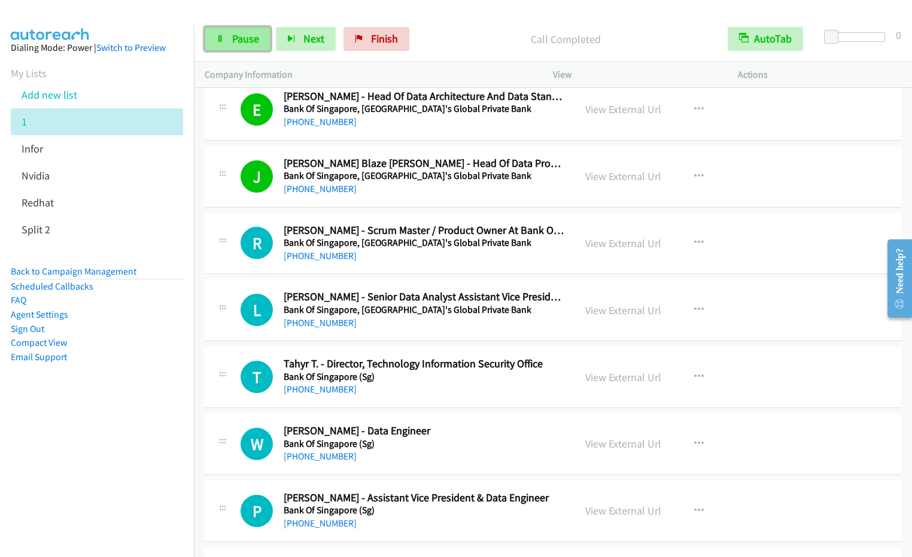
click at [234, 38] on span "Pause" at bounding box center [245, 39] width 27 height 14
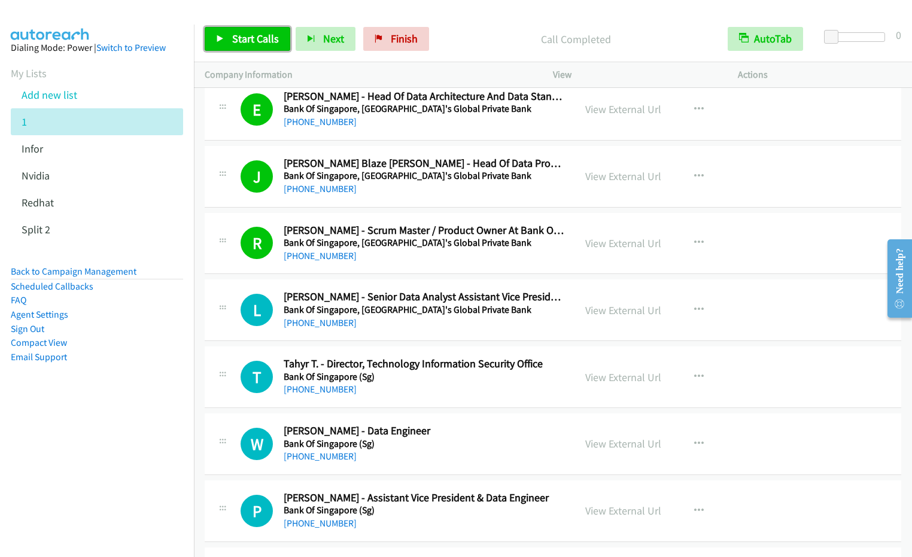
click at [262, 31] on link "Start Calls" at bounding box center [248, 39] width 86 height 24
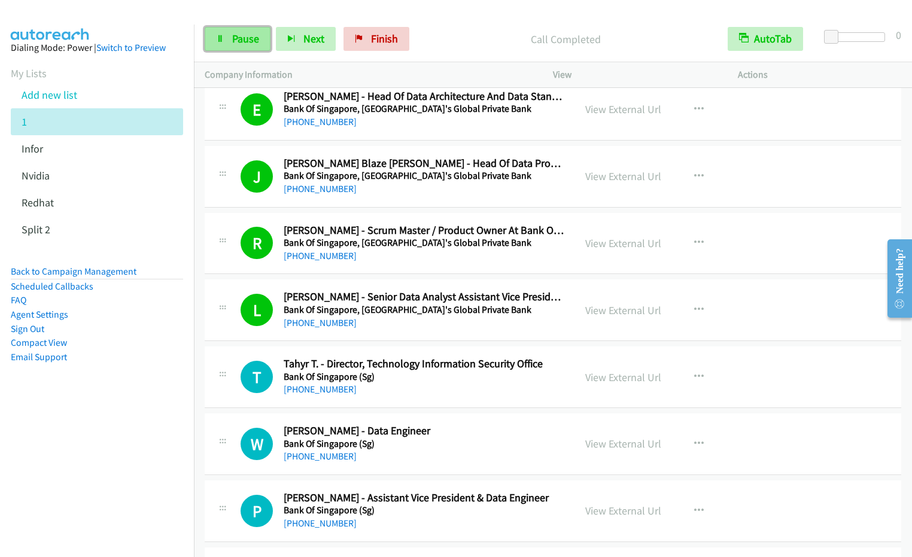
click at [233, 42] on span "Pause" at bounding box center [245, 39] width 27 height 14
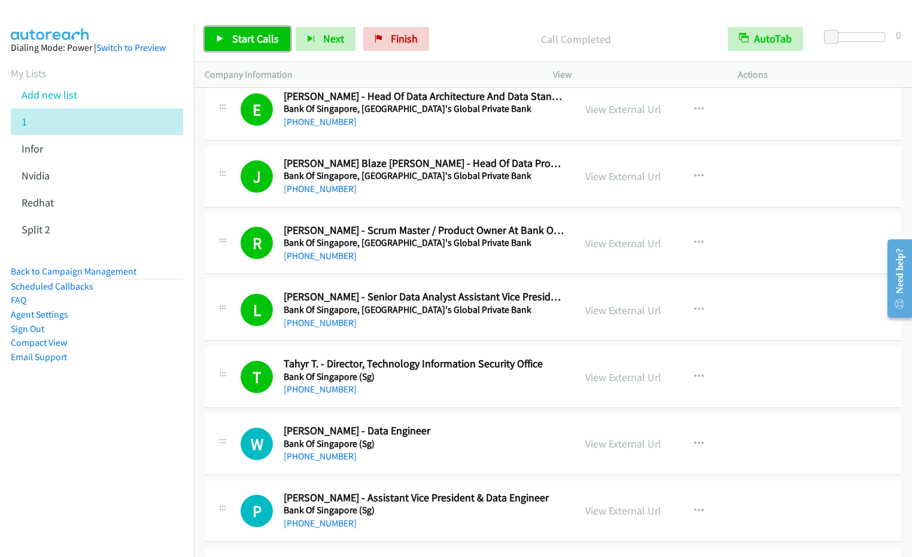
click at [238, 40] on span "Start Calls" at bounding box center [255, 39] width 47 height 14
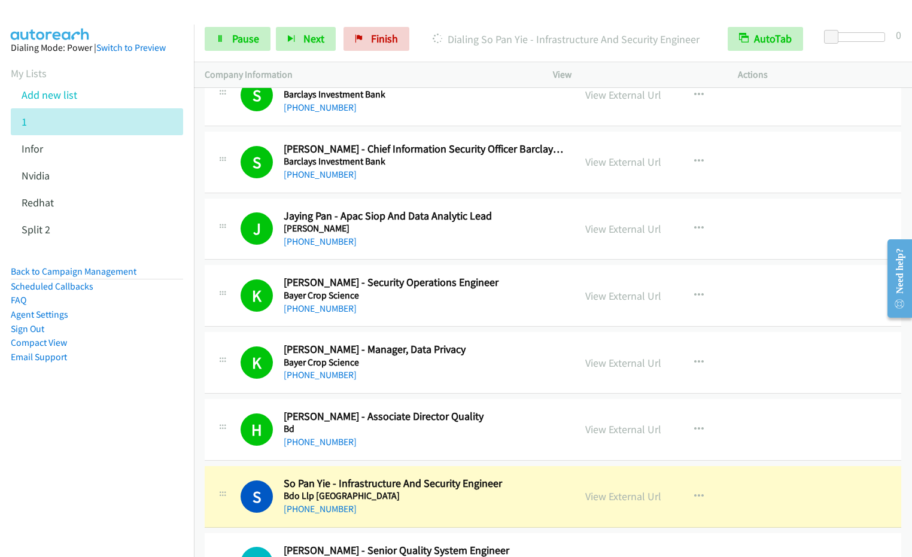
scroll to position [7423, 0]
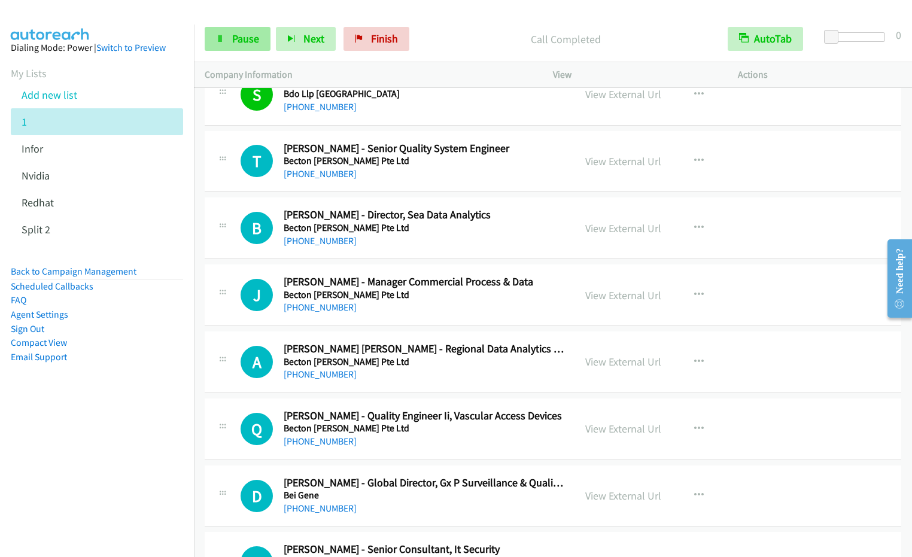
click at [244, 44] on span "Pause" at bounding box center [245, 39] width 27 height 14
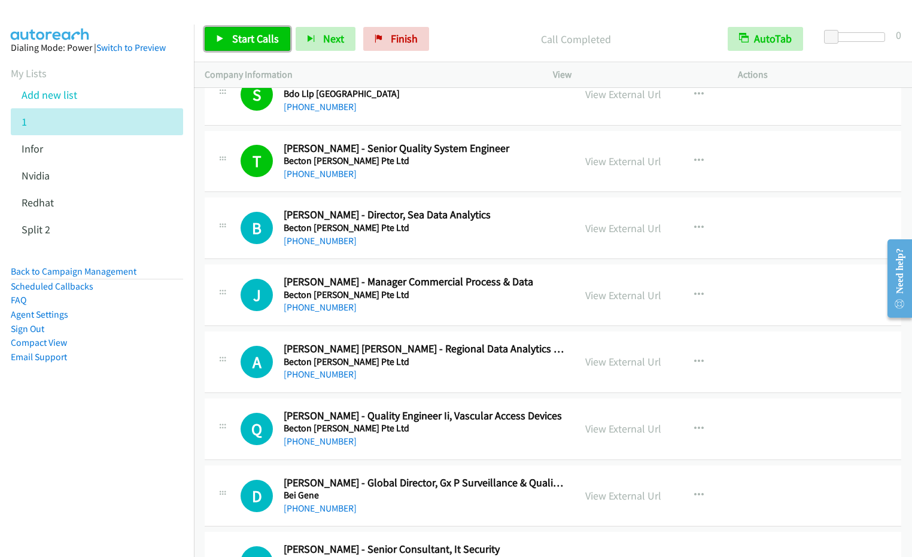
click at [238, 37] on span "Start Calls" at bounding box center [255, 39] width 47 height 14
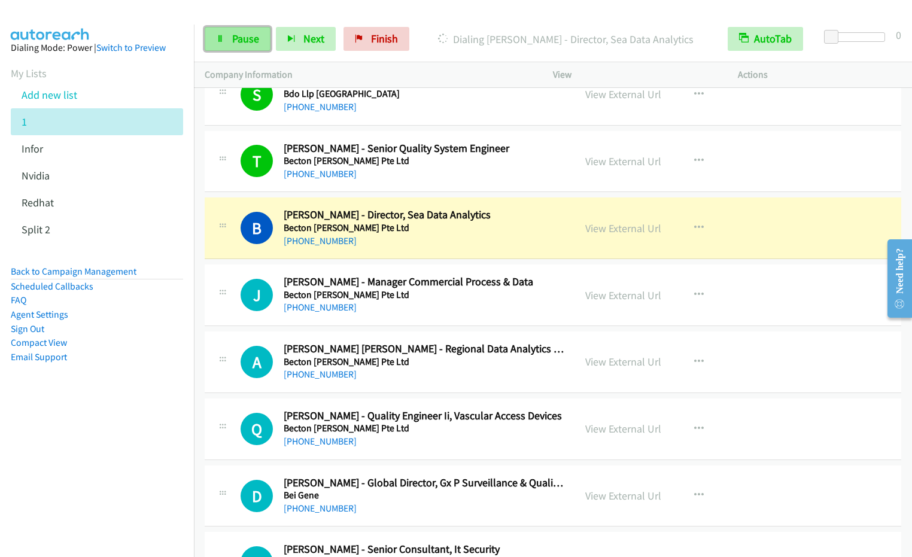
click at [232, 37] on span "Pause" at bounding box center [245, 39] width 27 height 14
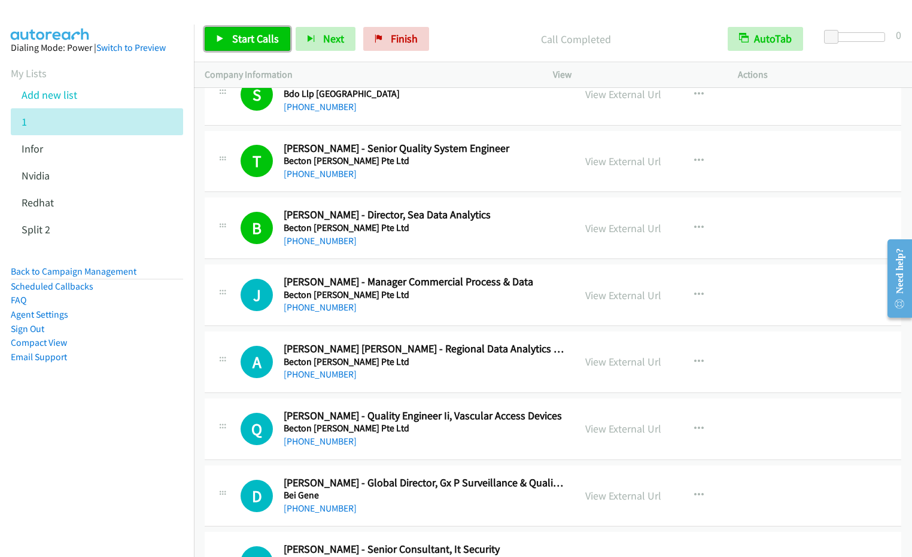
click at [225, 41] on link "Start Calls" at bounding box center [248, 39] width 86 height 24
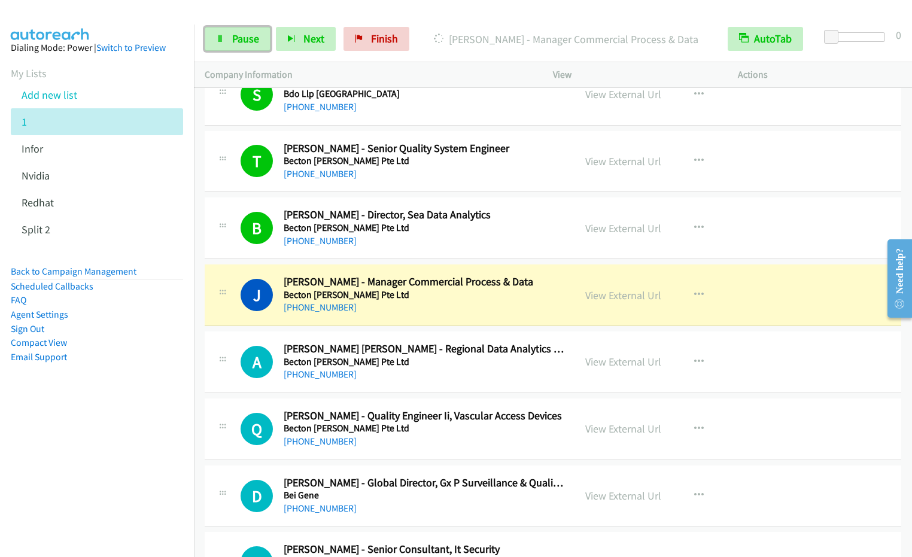
click at [246, 38] on span "Pause" at bounding box center [245, 39] width 27 height 14
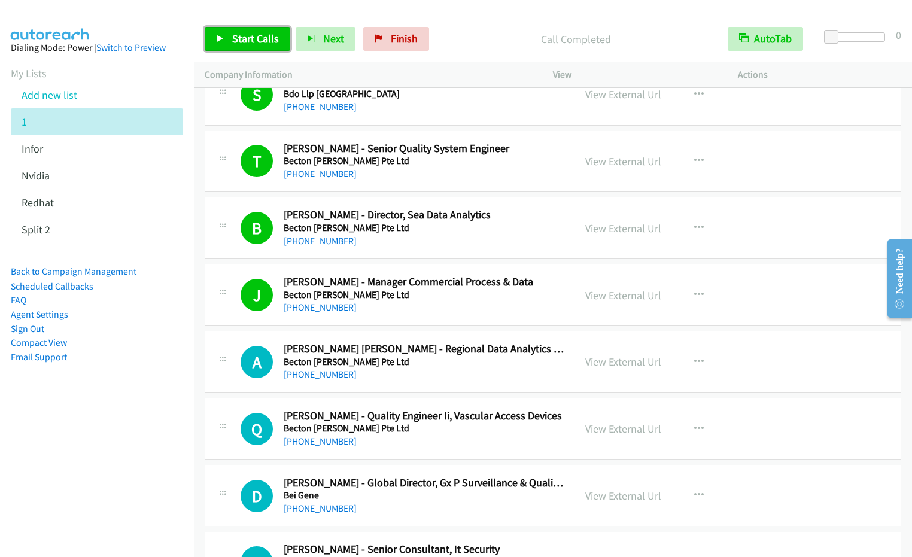
click at [237, 34] on span "Start Calls" at bounding box center [255, 39] width 47 height 14
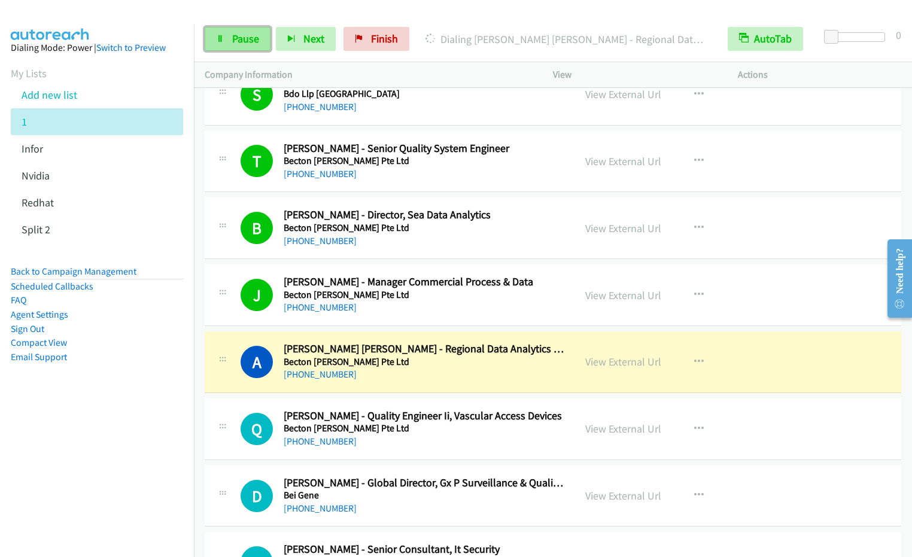
click at [239, 35] on span "Pause" at bounding box center [245, 39] width 27 height 14
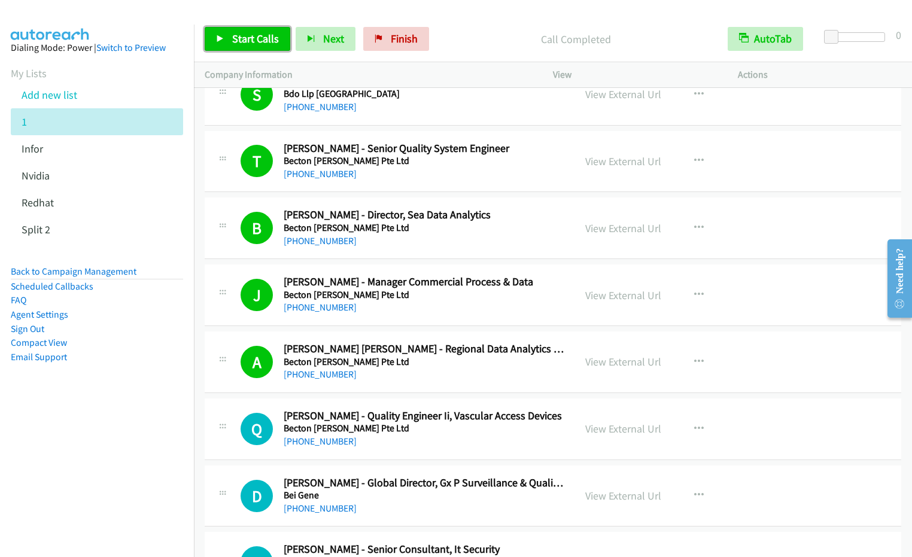
drag, startPoint x: 242, startPoint y: 37, endPoint x: 248, endPoint y: 63, distance: 26.9
click at [242, 38] on span "Start Calls" at bounding box center [255, 39] width 47 height 14
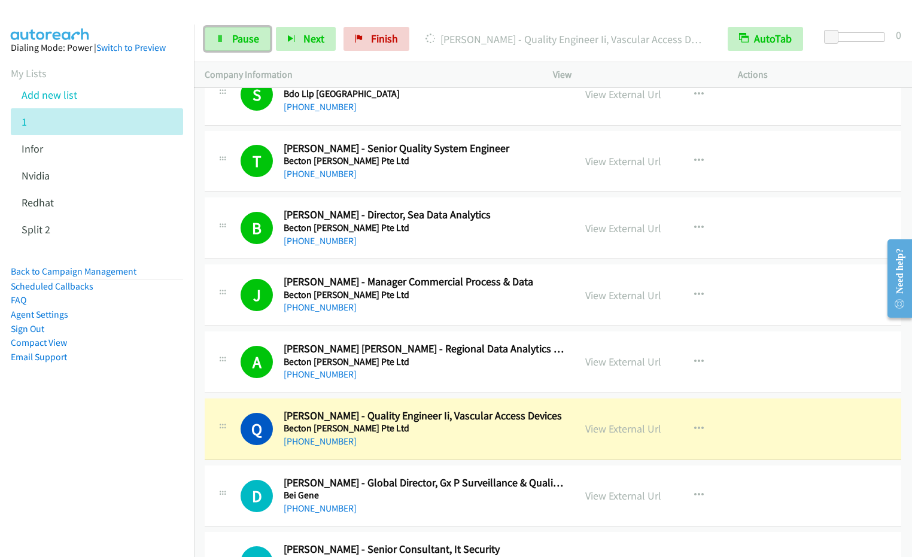
drag, startPoint x: 240, startPoint y: 41, endPoint x: 468, endPoint y: 181, distance: 267.7
click at [240, 41] on span "Pause" at bounding box center [245, 39] width 27 height 14
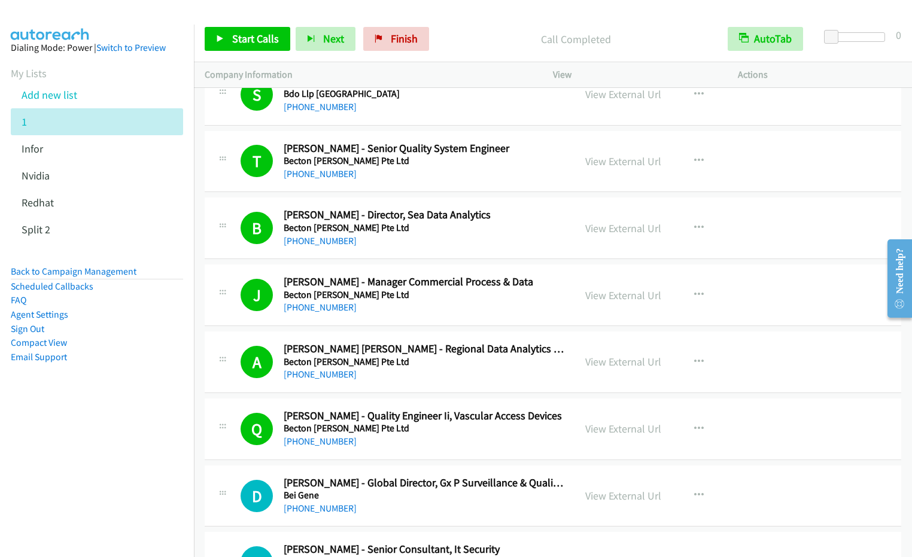
drag, startPoint x: 84, startPoint y: 424, endPoint x: 93, endPoint y: 418, distance: 10.3
click at [84, 424] on nav "Dialing Mode: Power | Switch to Preview My Lists Add new list 1 Infor [GEOGRAPH…" at bounding box center [97, 303] width 194 height 557
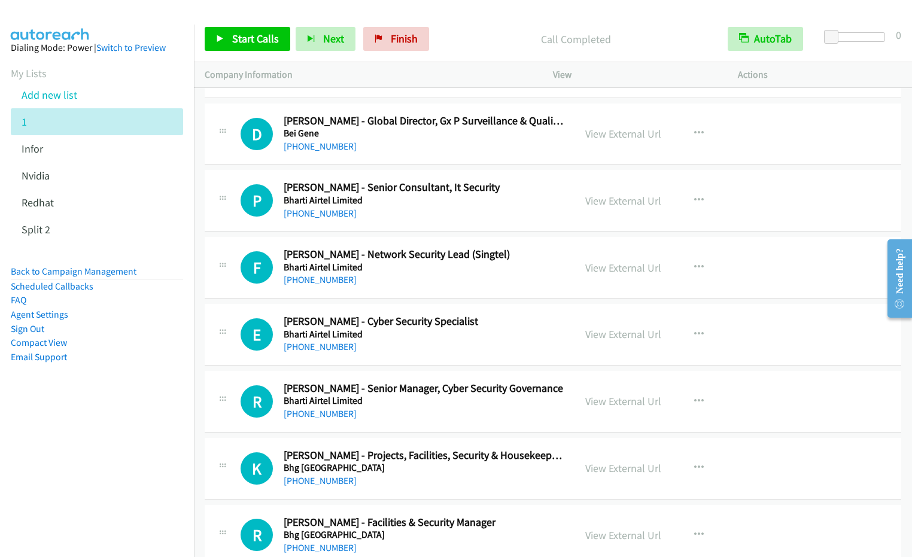
scroll to position [7810, 0]
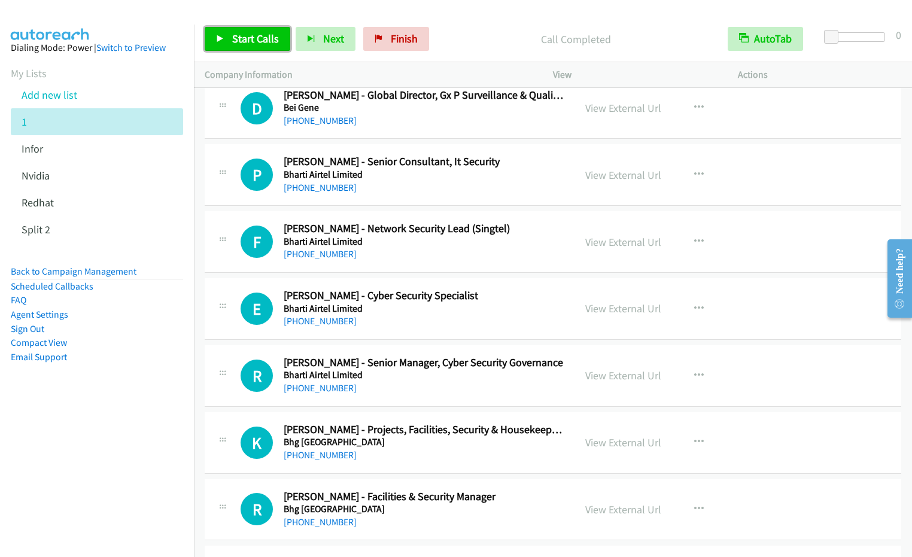
click at [248, 33] on span "Start Calls" at bounding box center [255, 39] width 47 height 14
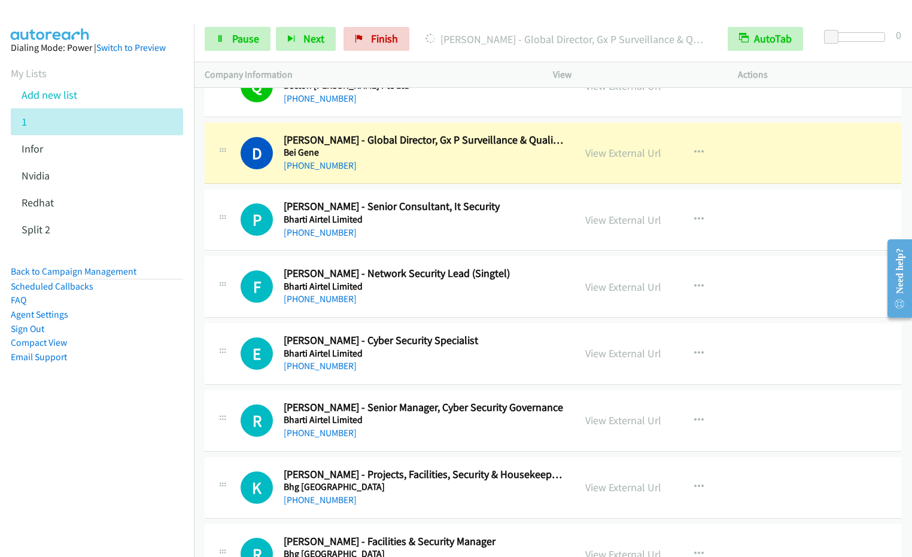
scroll to position [7792, 0]
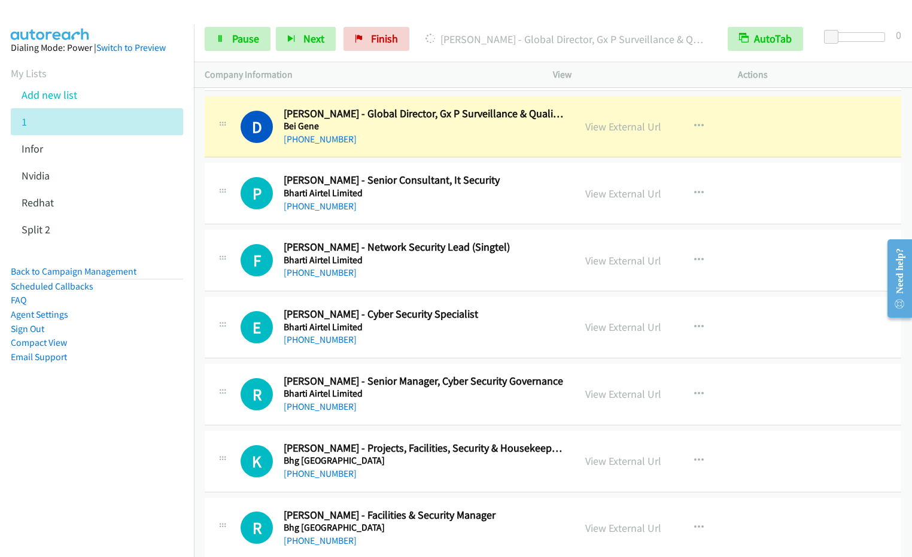
drag, startPoint x: 73, startPoint y: 461, endPoint x: 65, endPoint y: 459, distance: 8.0
click at [69, 459] on nav "Dialing Mode: Power | Switch to Preview My Lists Add new list 1 Infor [GEOGRAPH…" at bounding box center [97, 303] width 194 height 557
click at [227, 42] on link "Pause" at bounding box center [238, 39] width 66 height 24
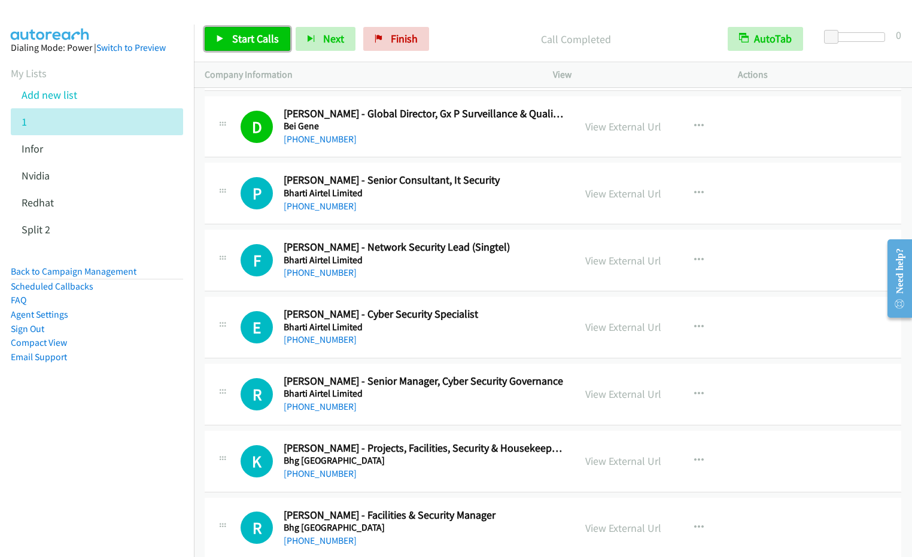
click at [233, 42] on span "Start Calls" at bounding box center [255, 39] width 47 height 14
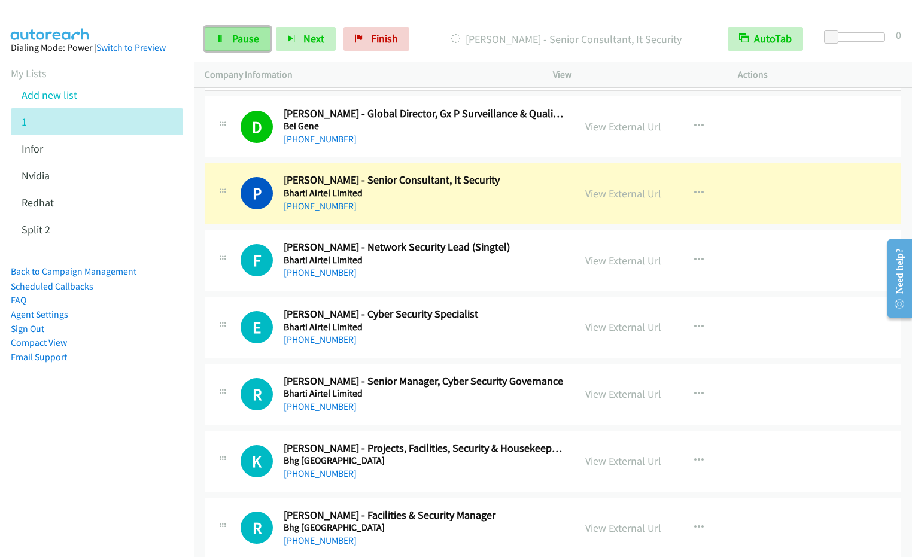
click at [232, 42] on span "Pause" at bounding box center [245, 39] width 27 height 14
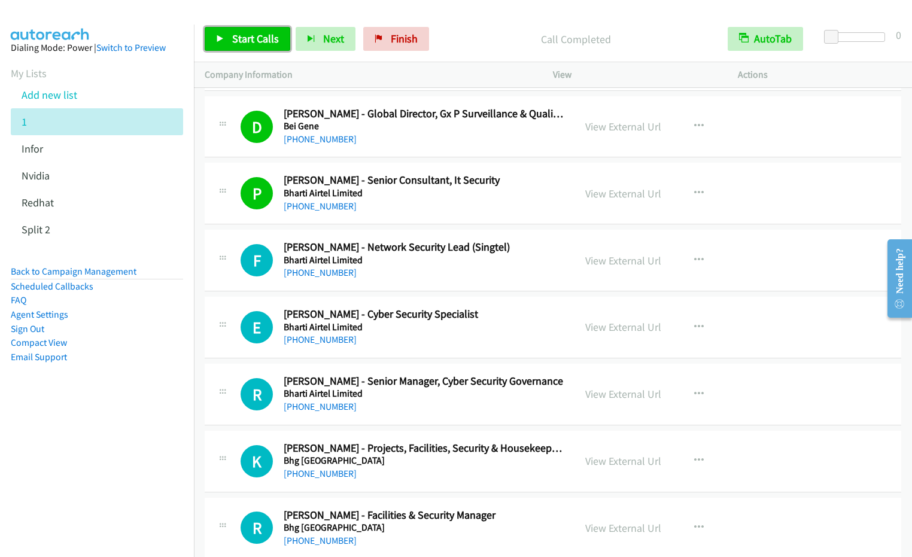
click at [243, 35] on span "Start Calls" at bounding box center [255, 39] width 47 height 14
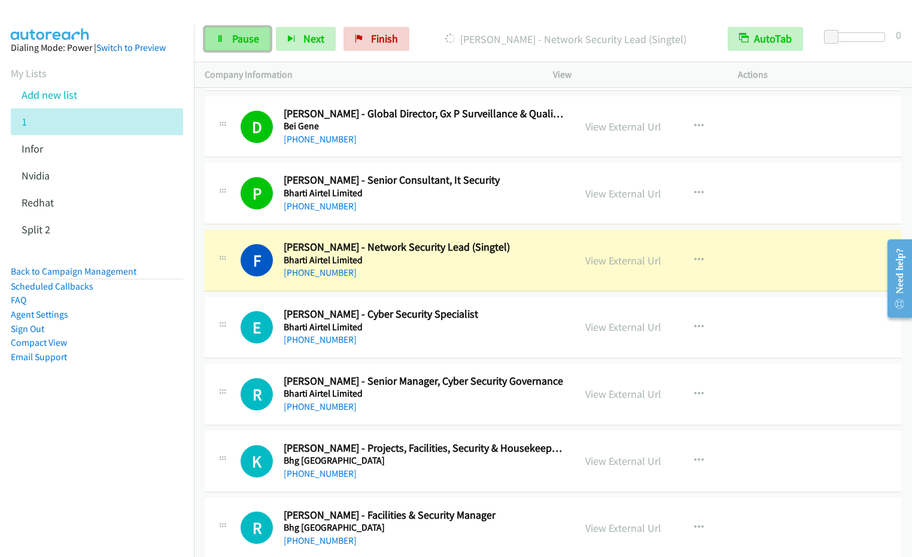
click at [239, 42] on span "Pause" at bounding box center [245, 39] width 27 height 14
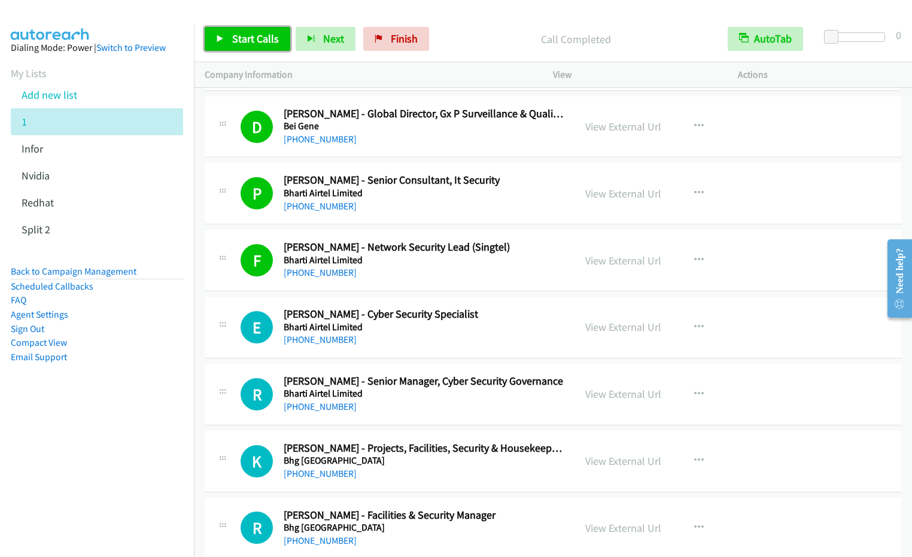
click at [251, 35] on span "Start Calls" at bounding box center [255, 39] width 47 height 14
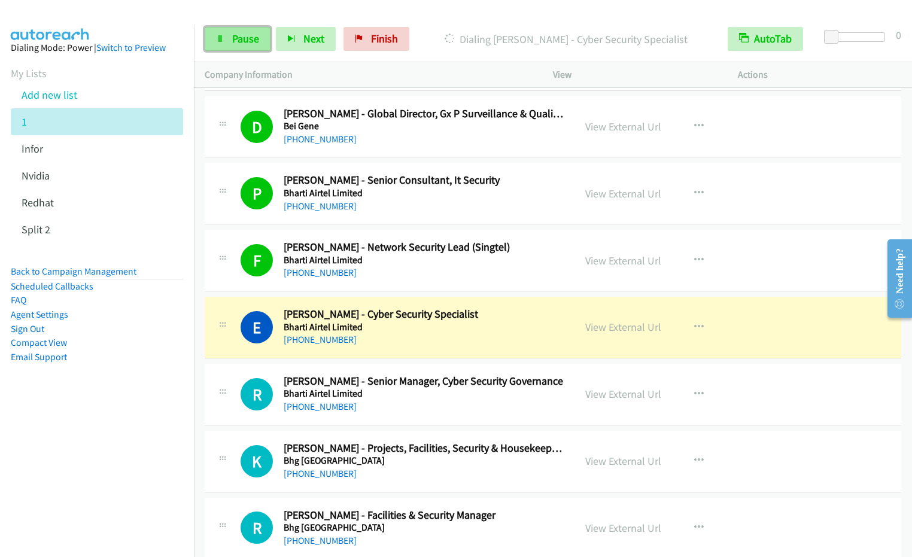
click at [237, 41] on span "Pause" at bounding box center [245, 39] width 27 height 14
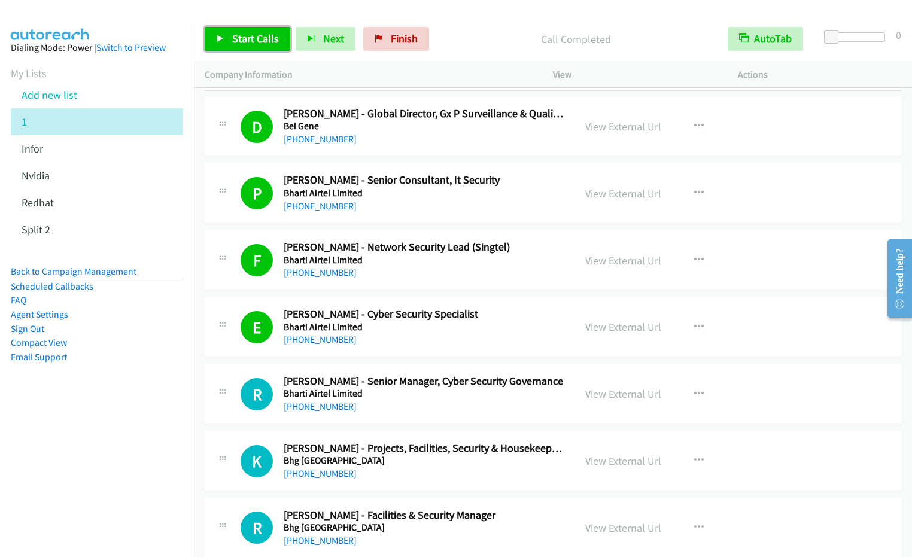
drag, startPoint x: 892, startPoint y: 1, endPoint x: 243, endPoint y: 46, distance: 650.6
click at [243, 46] on link "Start Calls" at bounding box center [248, 39] width 86 height 24
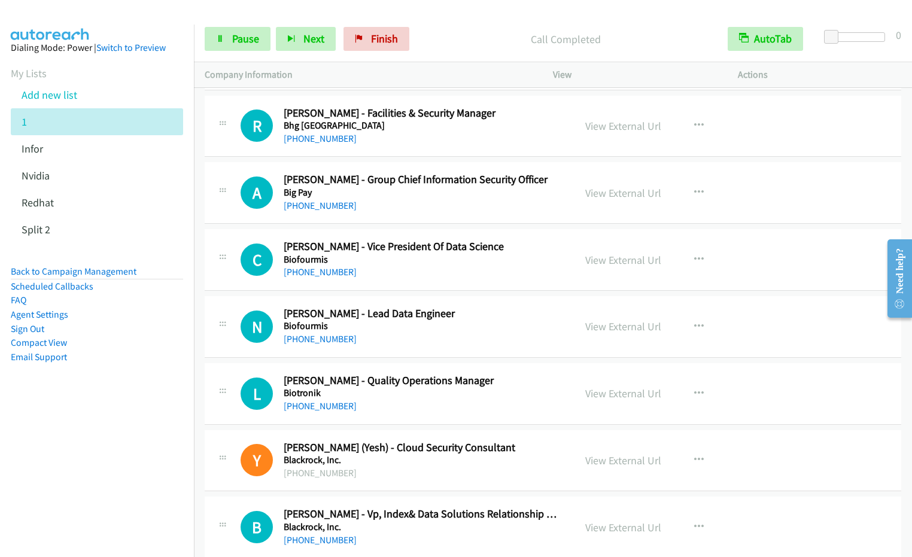
scroll to position [8170, 0]
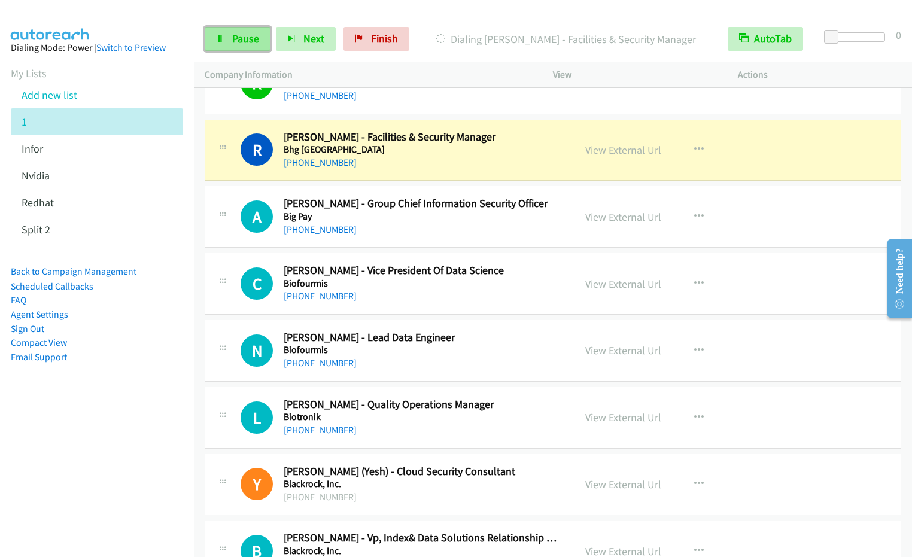
click at [236, 45] on link "Pause" at bounding box center [238, 39] width 66 height 24
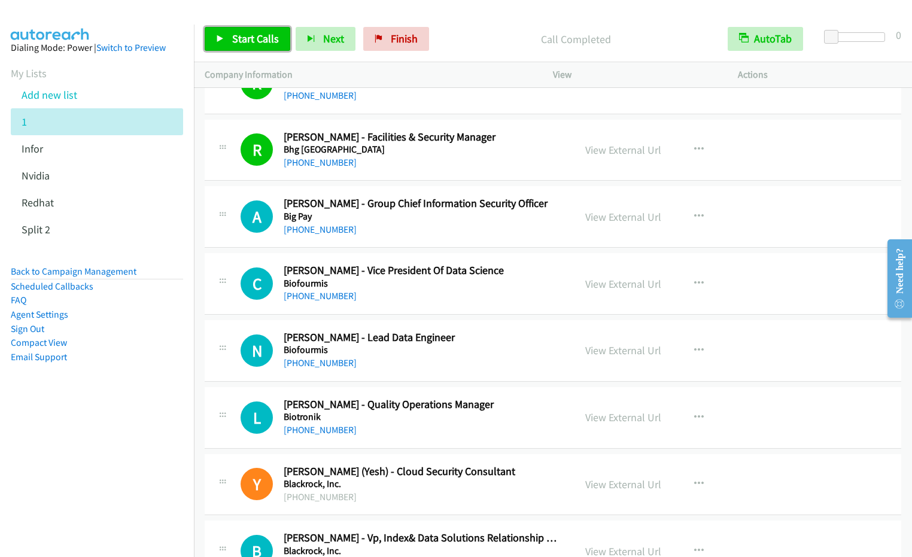
click at [234, 29] on link "Start Calls" at bounding box center [248, 39] width 86 height 24
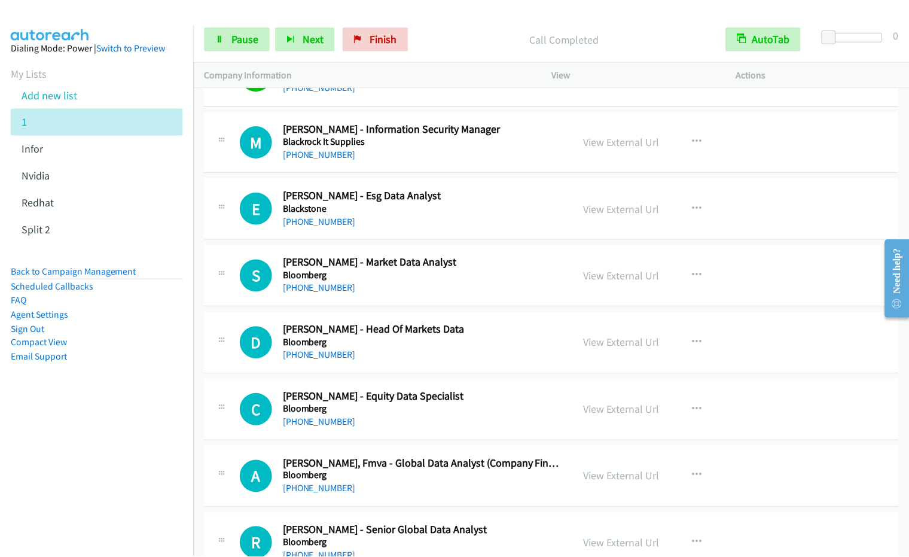
scroll to position [8853, 0]
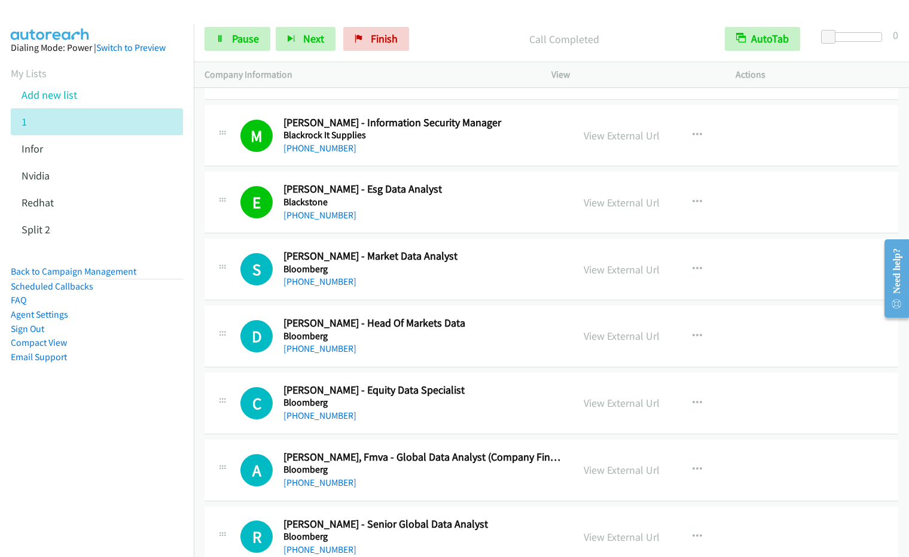
click at [140, 428] on nav "Dialing Mode: Power | Switch to Preview My Lists Add new list 1 Infor [GEOGRAPH…" at bounding box center [97, 303] width 194 height 557
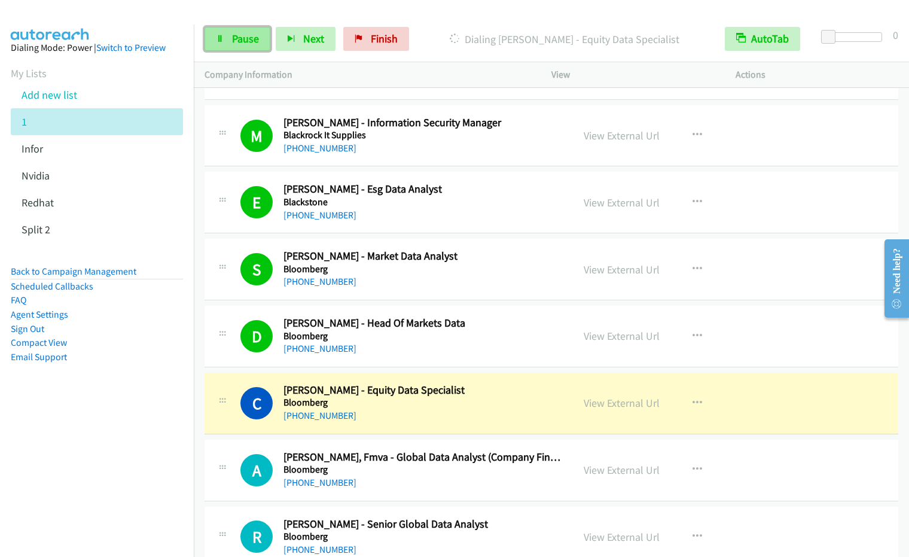
click at [235, 37] on span "Pause" at bounding box center [245, 39] width 27 height 14
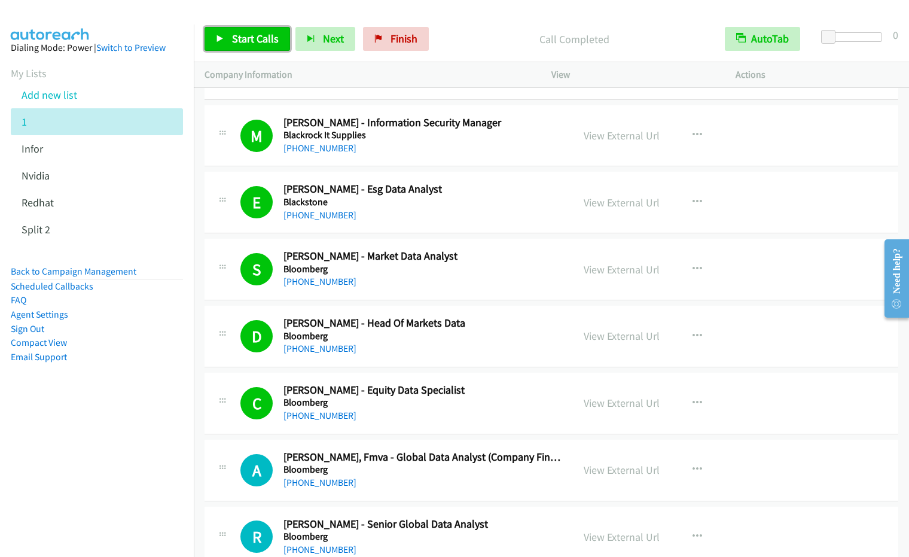
click at [246, 36] on span "Start Calls" at bounding box center [255, 39] width 47 height 14
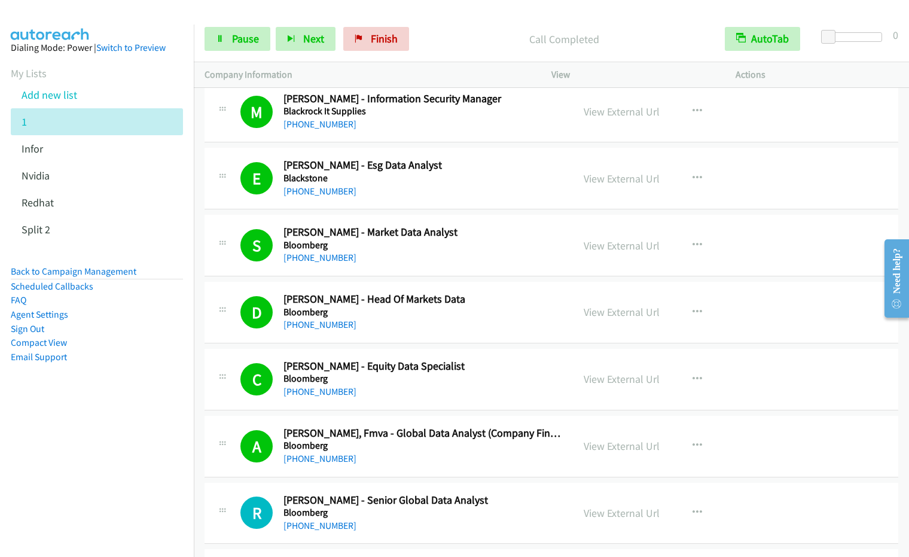
scroll to position [9279, 0]
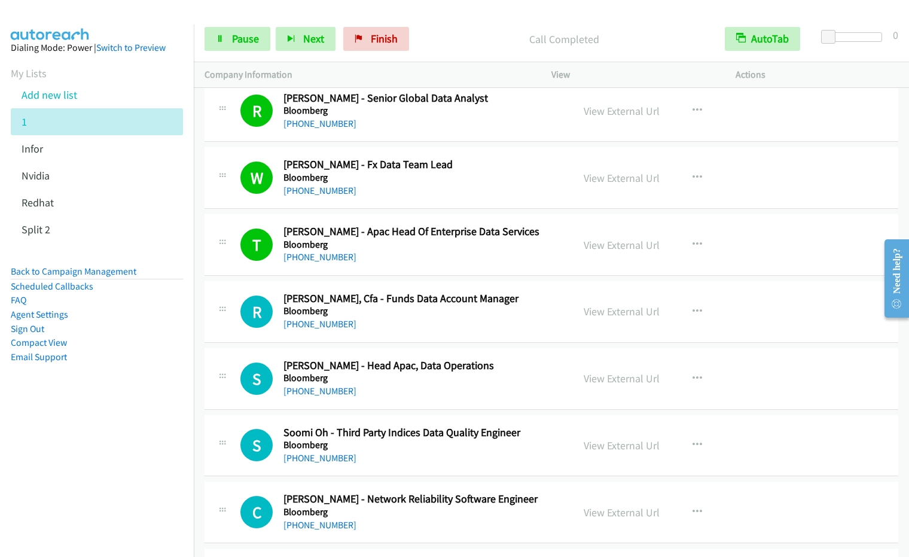
click at [99, 483] on nav "Dialing Mode: Power | Switch to Preview My Lists Add new list 1 Infor [GEOGRAPH…" at bounding box center [97, 303] width 194 height 557
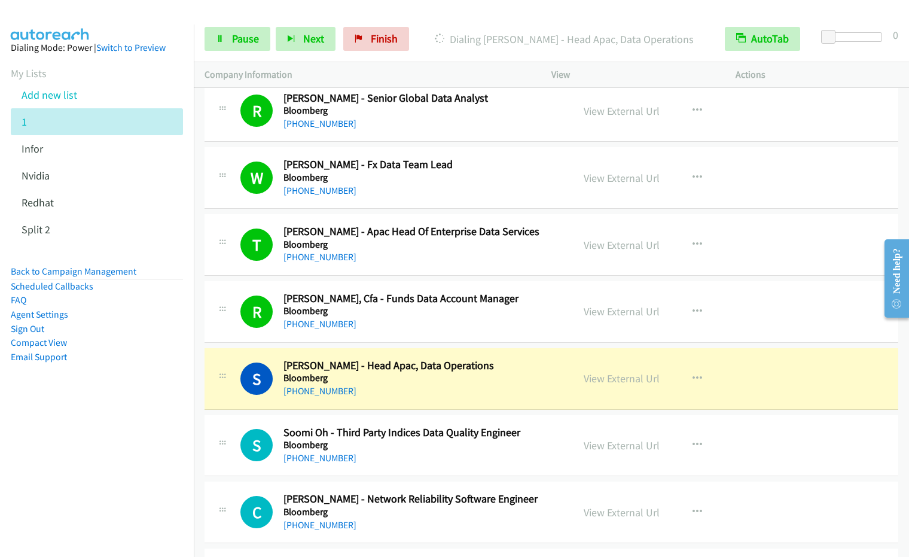
click at [94, 447] on nav "Dialing Mode: Power | Switch to Preview My Lists Add new list 1 Infor [GEOGRAPH…" at bounding box center [97, 303] width 194 height 557
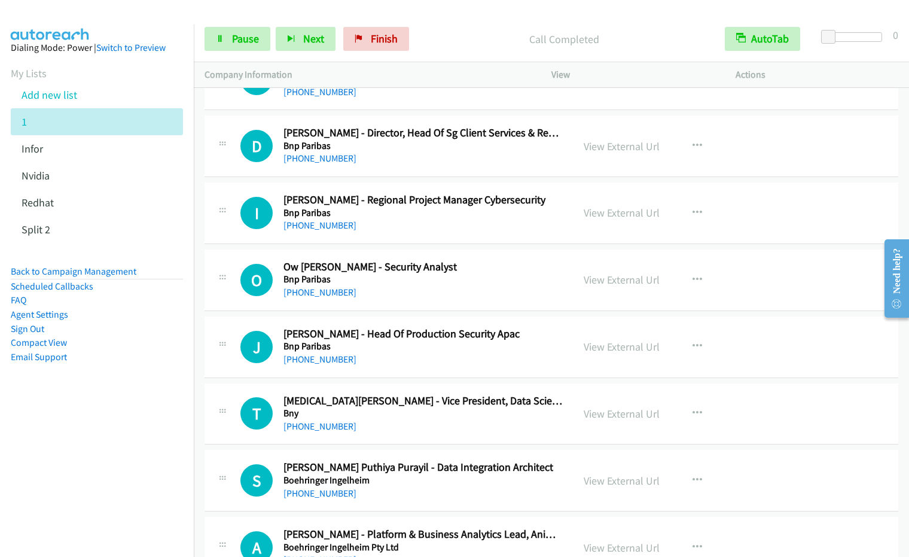
scroll to position [10091, 0]
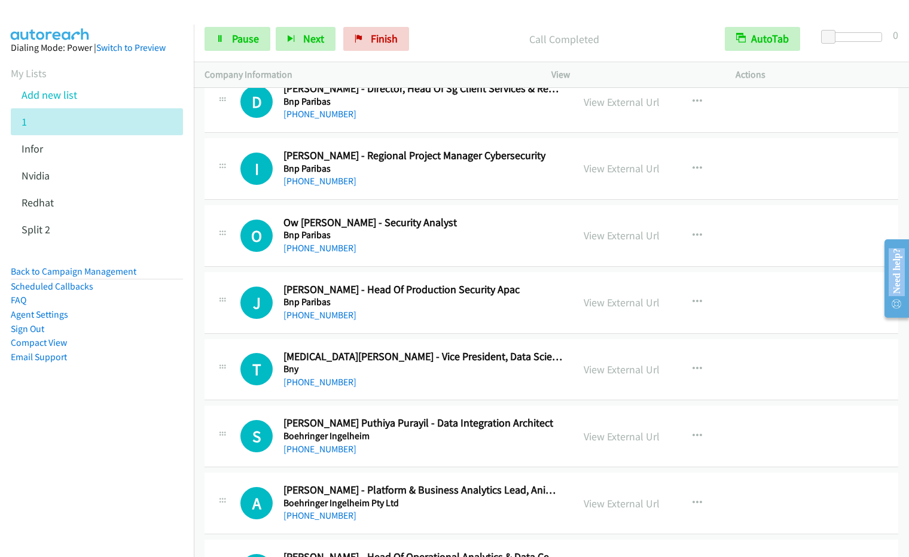
drag, startPoint x: 905, startPoint y: 318, endPoint x: 890, endPoint y: 213, distance: 105.7
click at [890, 230] on html "Need help? Resource Center AutoReach Help Help Get the help you need from our k…" at bounding box center [892, 277] width 35 height 95
click at [899, 190] on td "I Callback Scheduled [PERSON_NAME] - Regional Project Manager Cybersecurity Bnp…" at bounding box center [551, 169] width 715 height 67
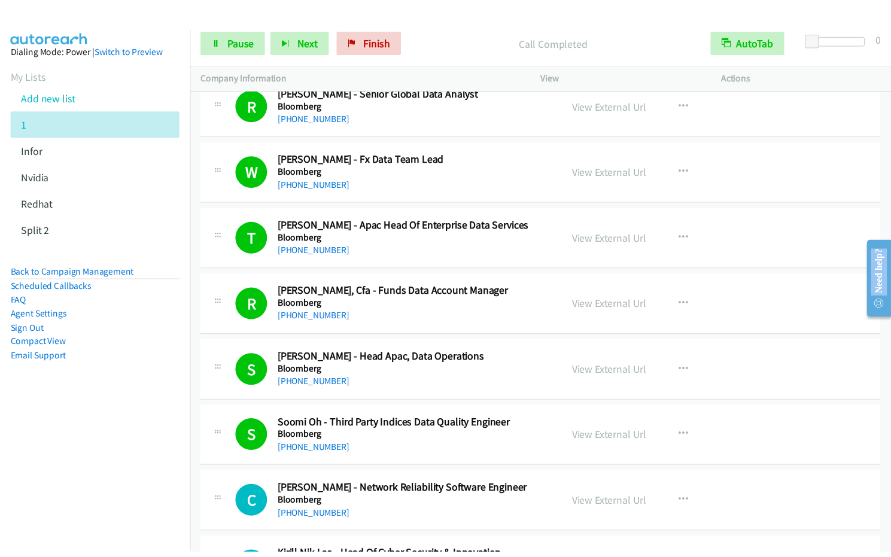
scroll to position [9689, 0]
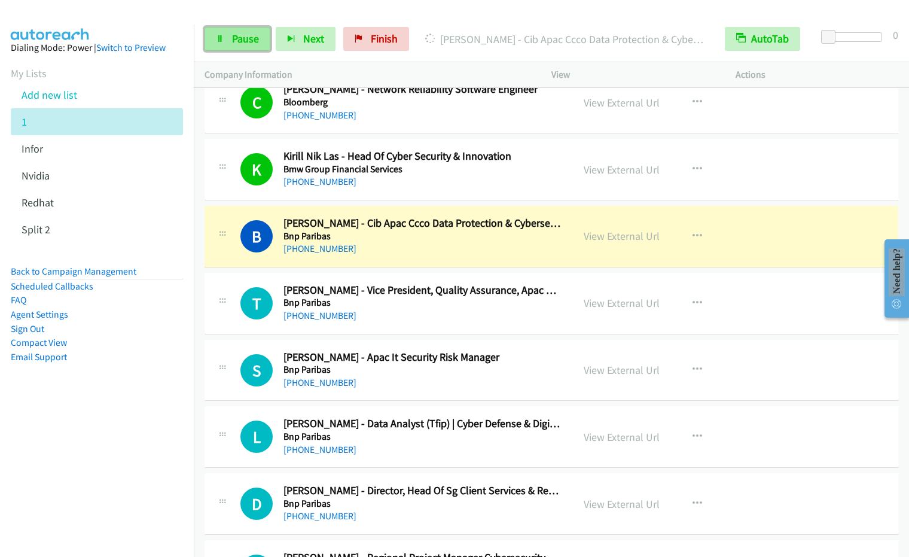
click at [243, 38] on span "Pause" at bounding box center [245, 39] width 27 height 14
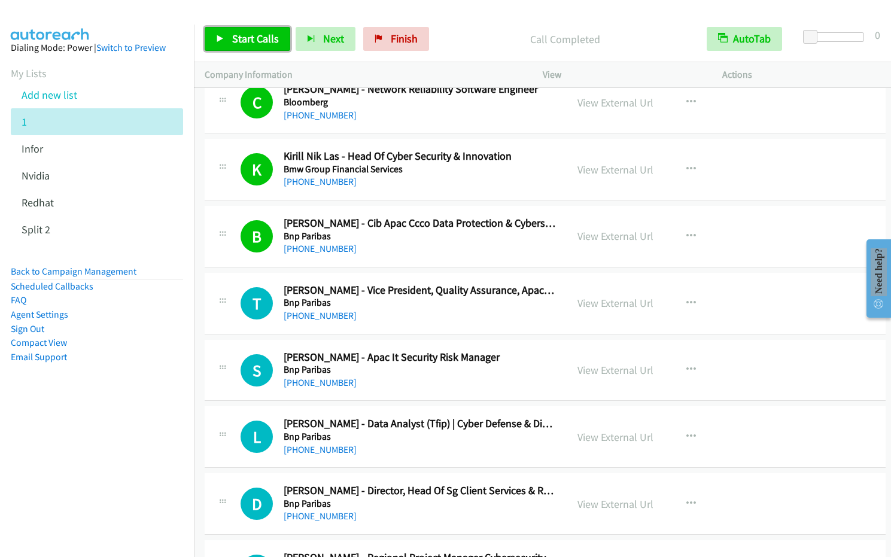
click at [227, 46] on link "Start Calls" at bounding box center [248, 39] width 86 height 24
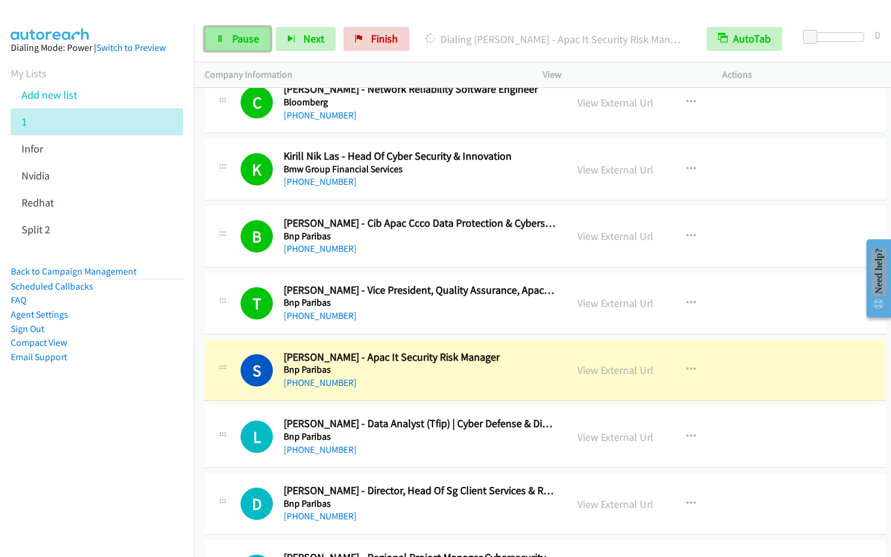
click at [247, 46] on link "Pause" at bounding box center [238, 39] width 66 height 24
